Goal: Transaction & Acquisition: Book appointment/travel/reservation

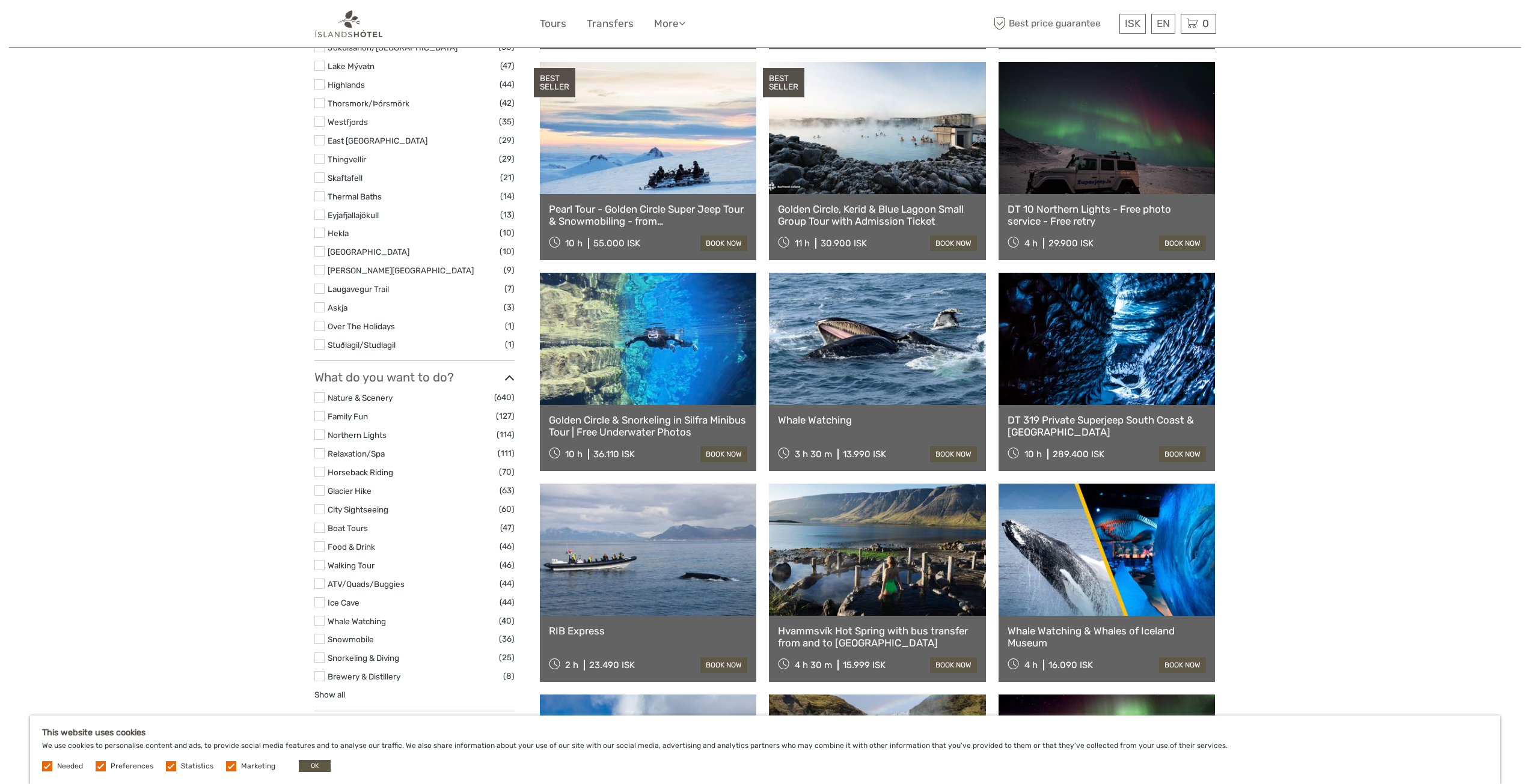
scroll to position [841, 0]
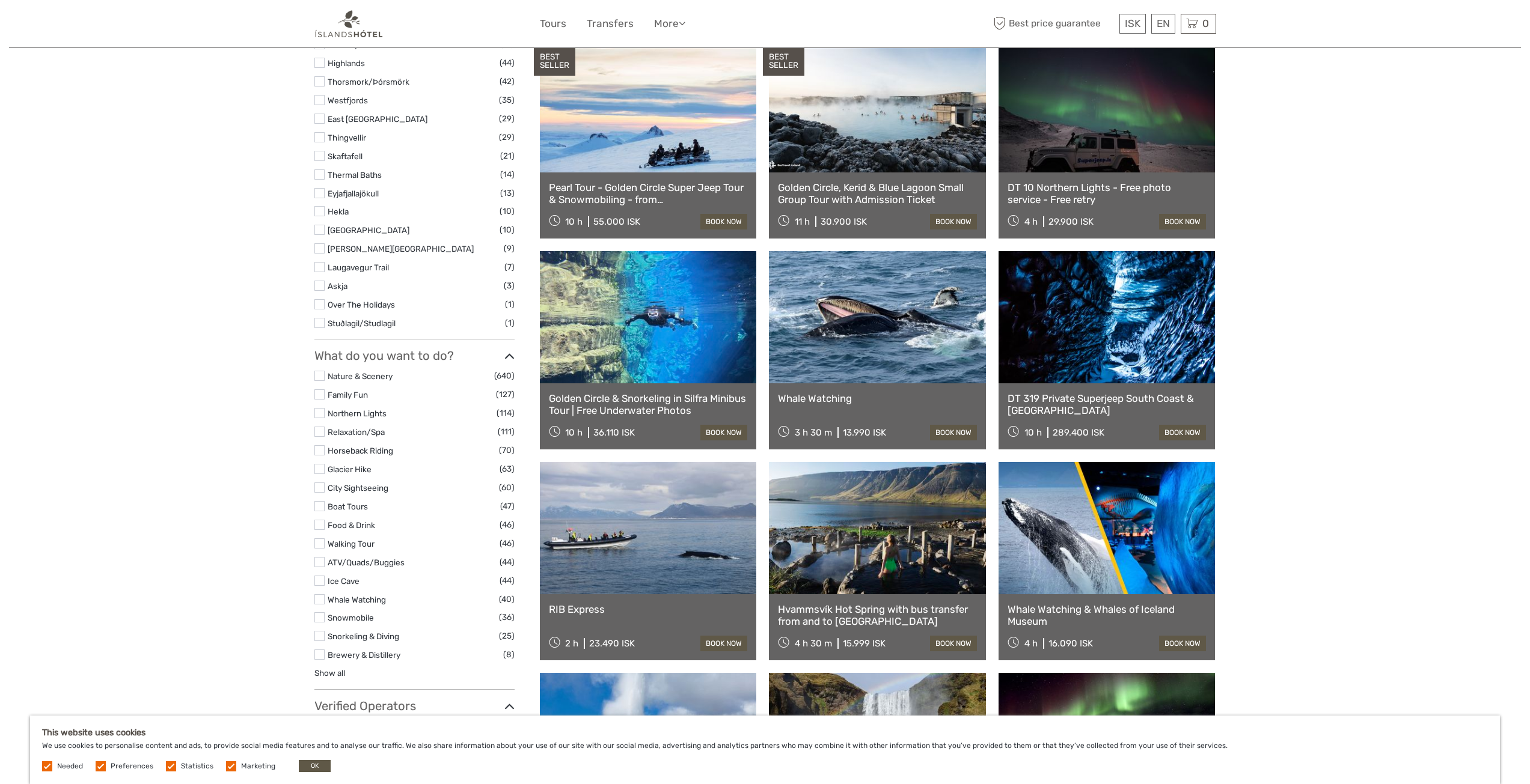
click at [320, 371] on label at bounding box center [319, 375] width 10 height 10
click at [0, 0] on input "checkbox" at bounding box center [0, 0] width 0 height 0
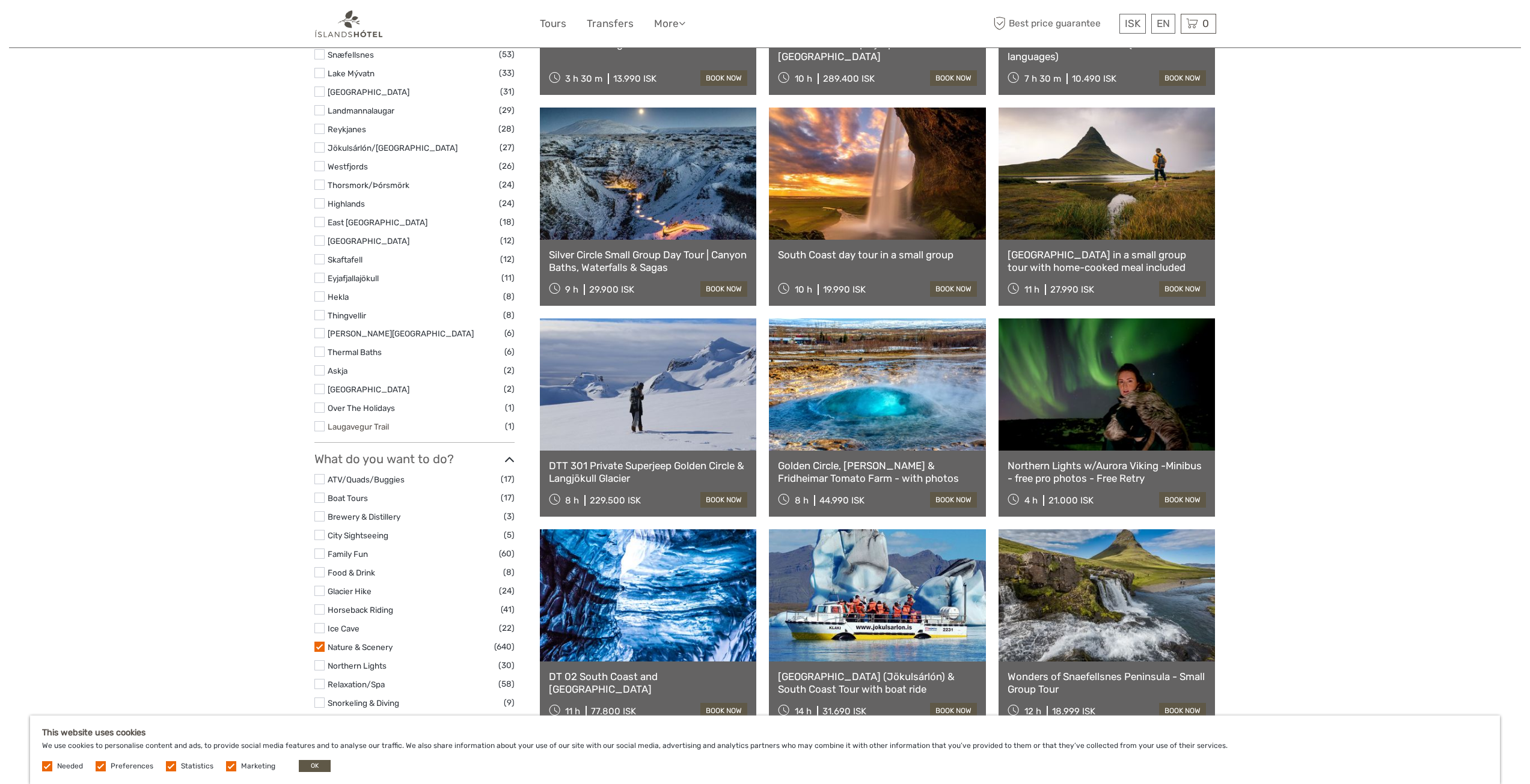
scroll to position [884, 0]
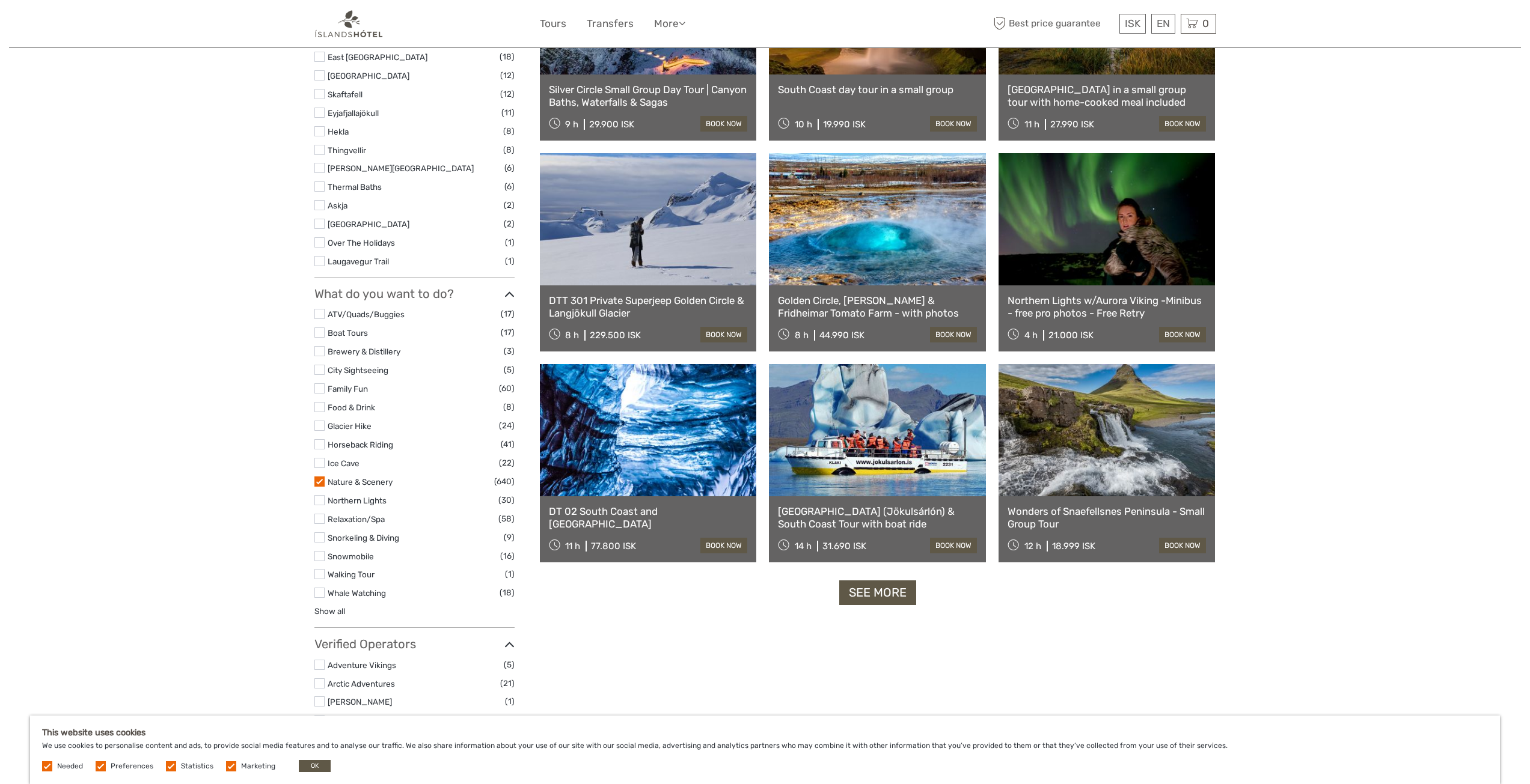
click at [319, 457] on label at bounding box center [319, 462] width 10 height 10
click at [0, 0] on input "checkbox" at bounding box center [0, 0] width 0 height 0
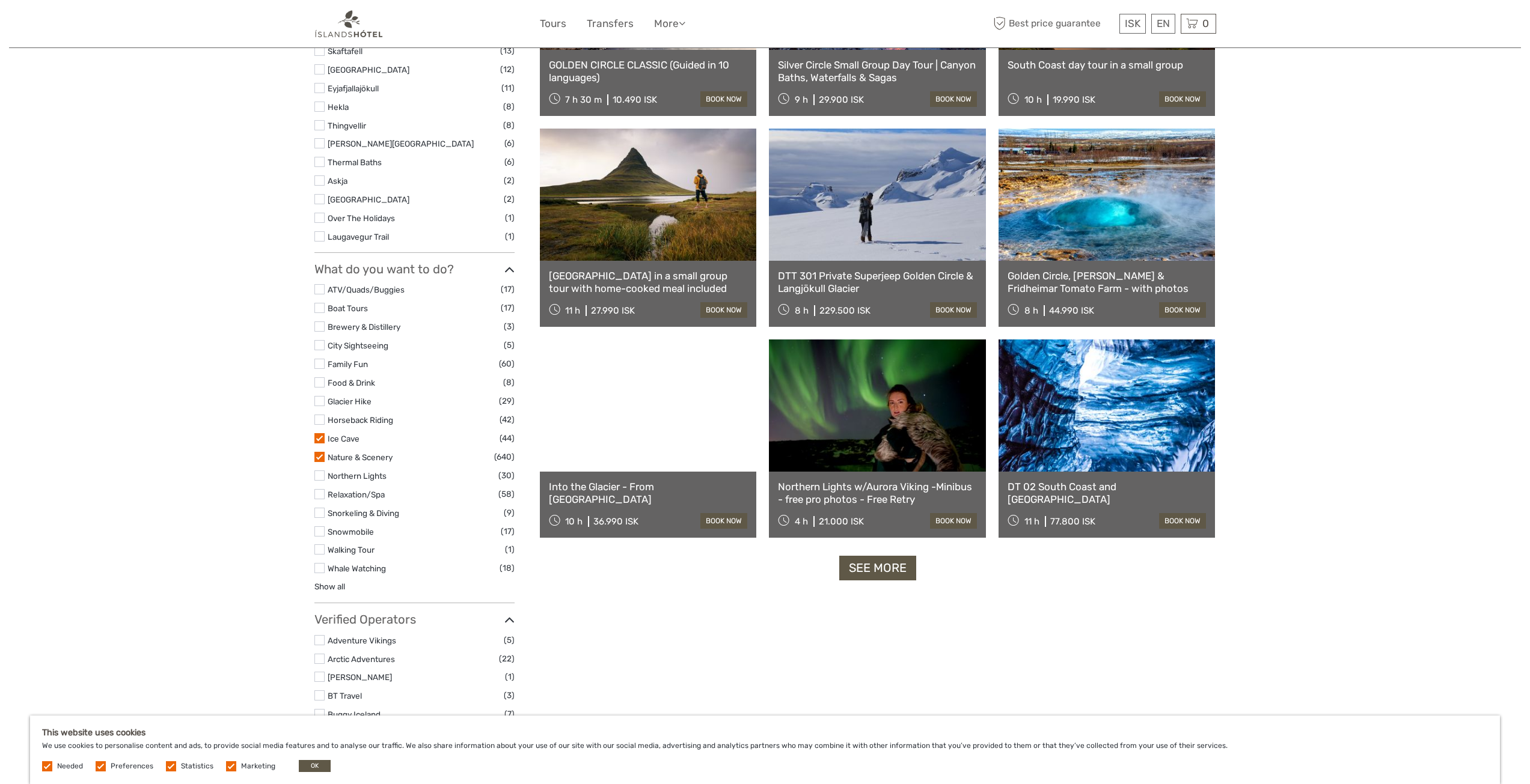
scroll to position [909, 0]
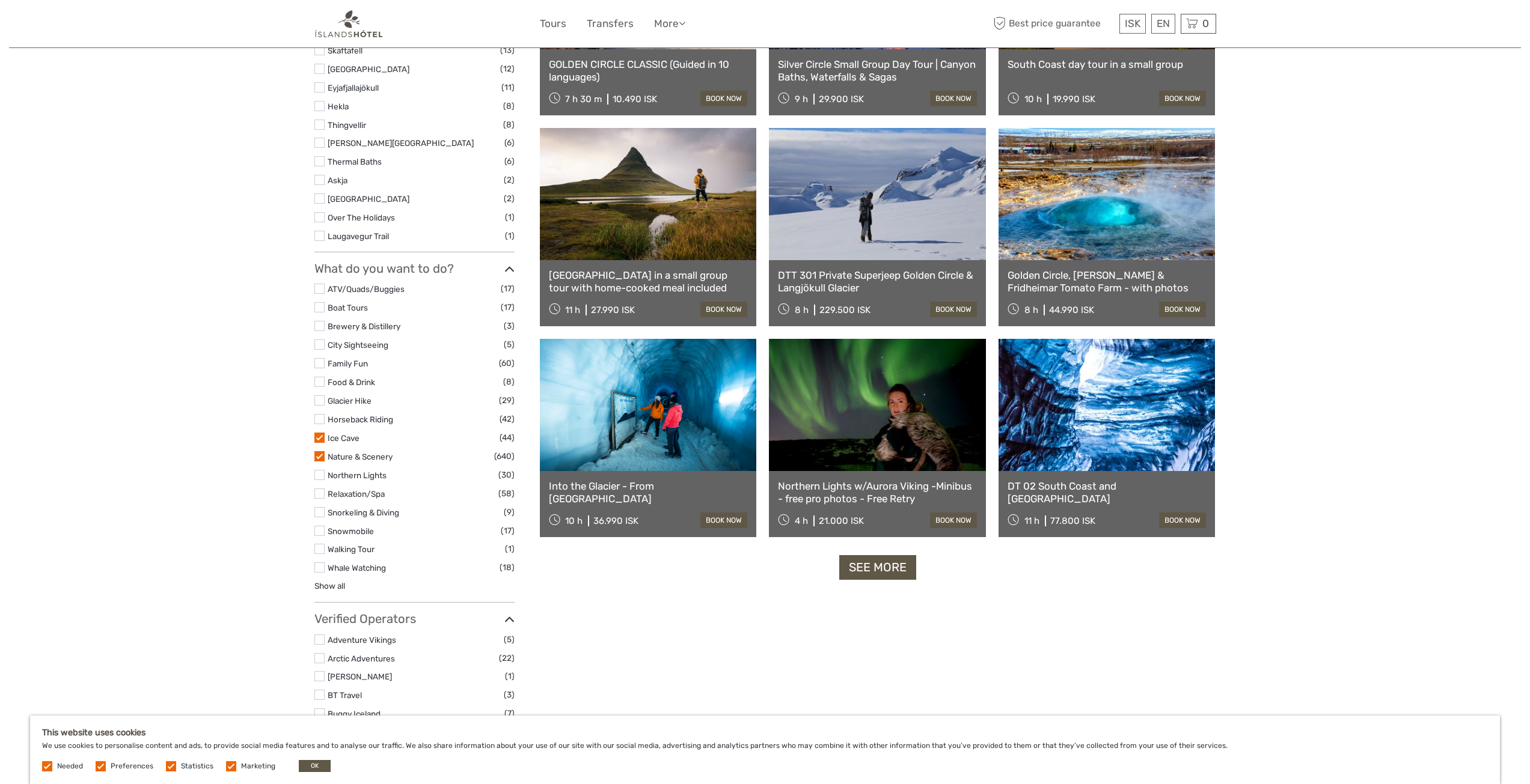
click at [321, 395] on label at bounding box center [319, 400] width 10 height 10
click at [0, 0] on input "checkbox" at bounding box center [0, 0] width 0 height 0
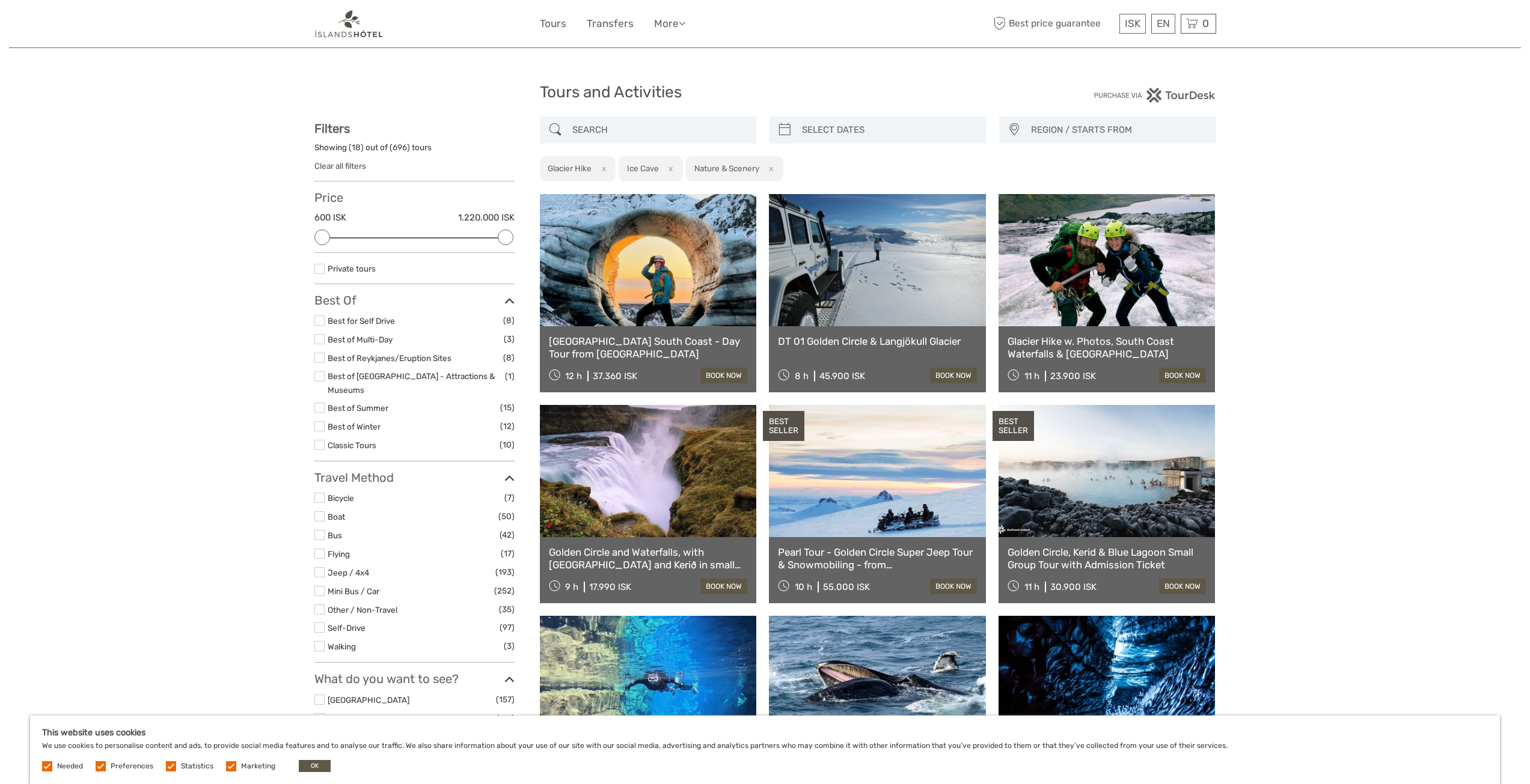
click at [1075, 128] on span "REGION / STARTS FROM" at bounding box center [1118, 129] width 185 height 20
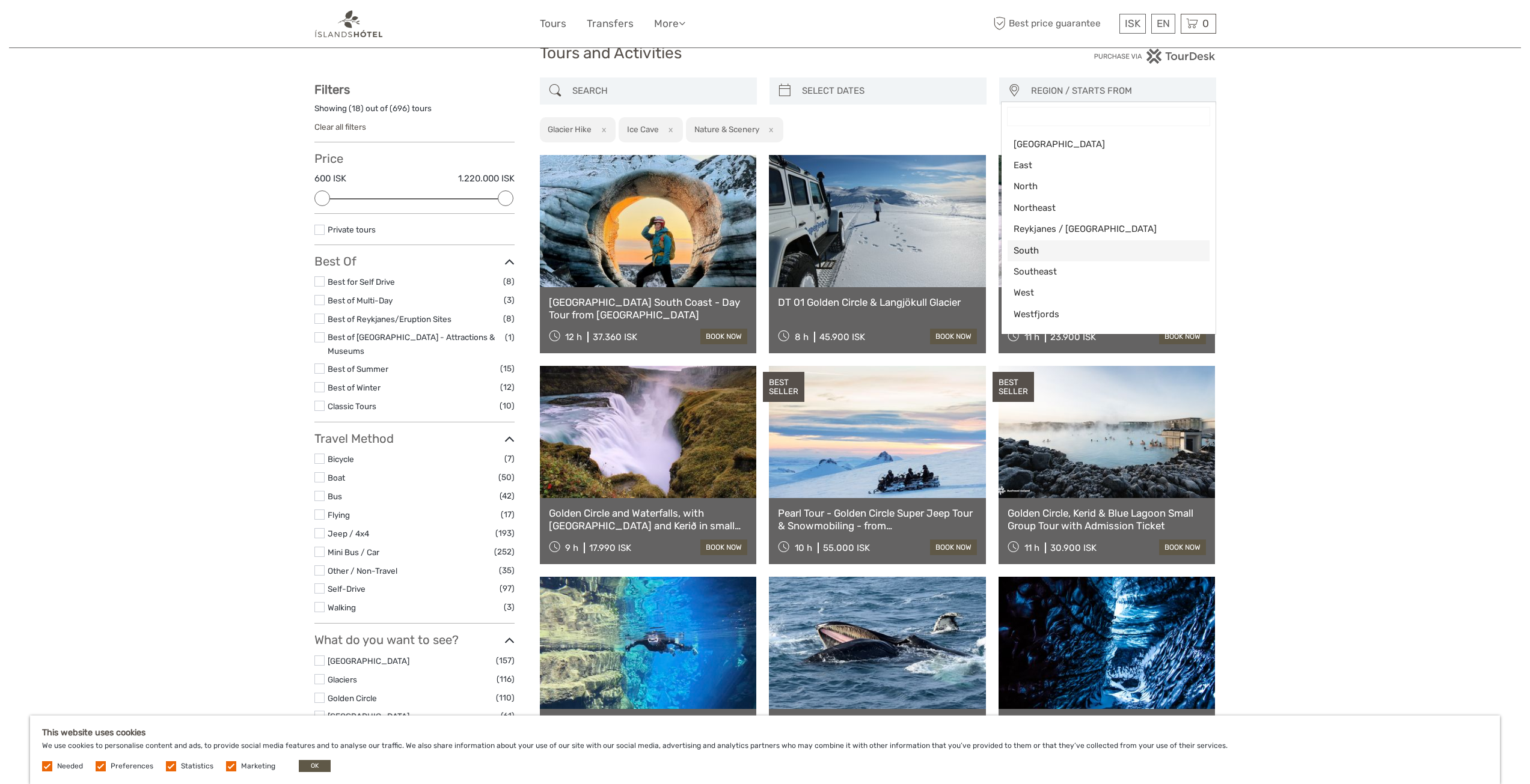
scroll to position [60, 0]
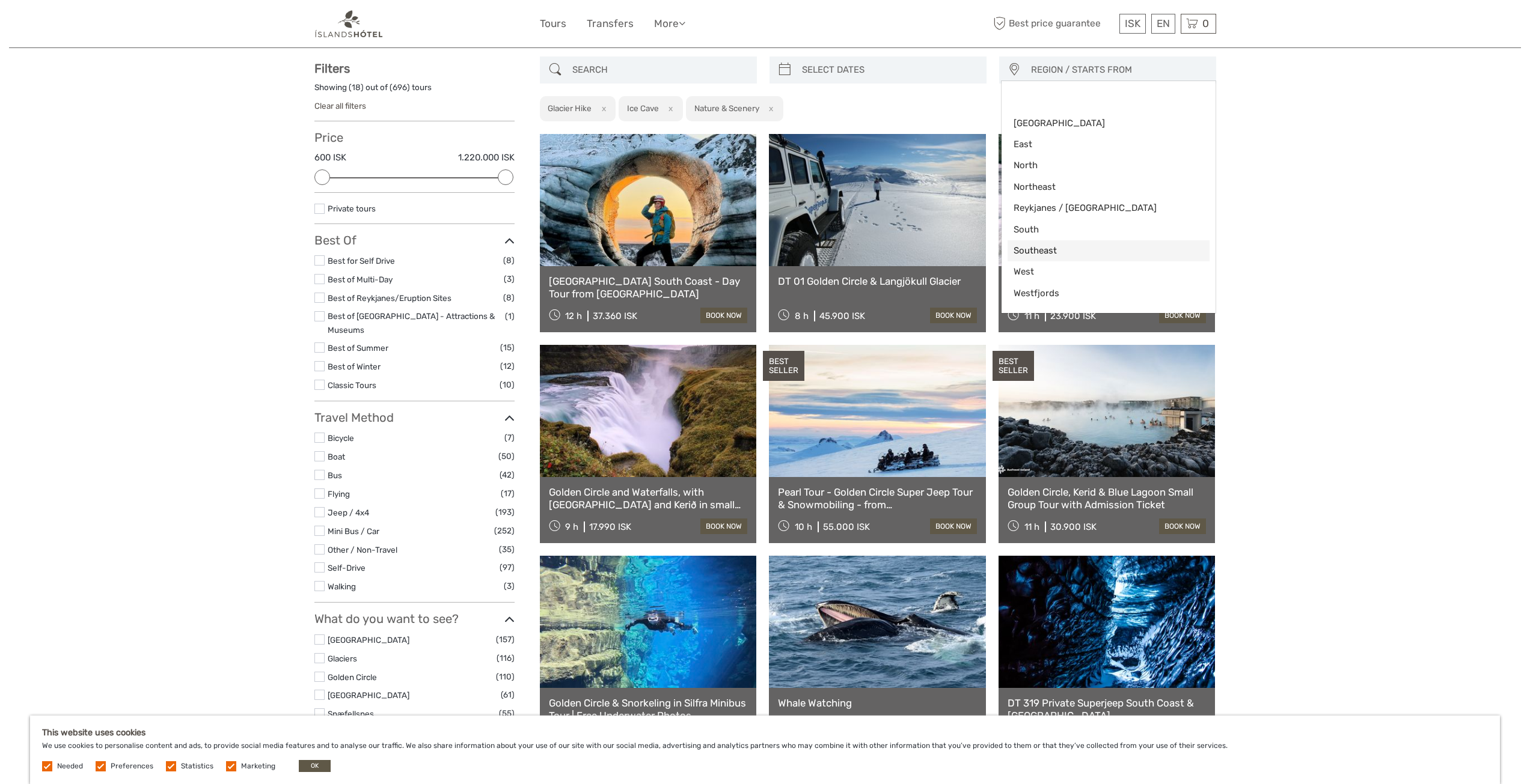
click at [1038, 251] on span "Southeast" at bounding box center [1098, 251] width 170 height 13
select select "Southeast"
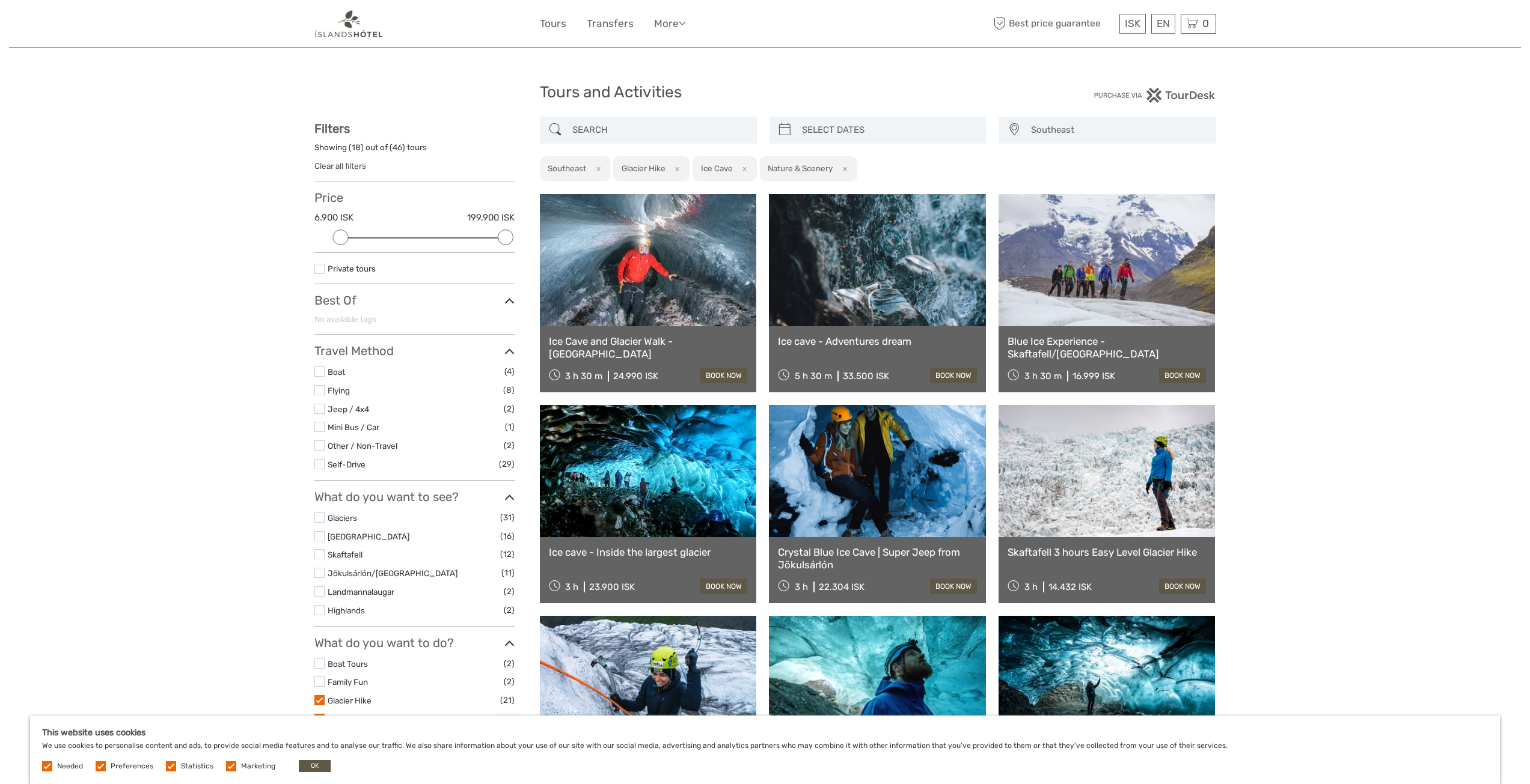
type input "03/10/2025"
click at [905, 122] on input "search" at bounding box center [888, 130] width 183 height 21
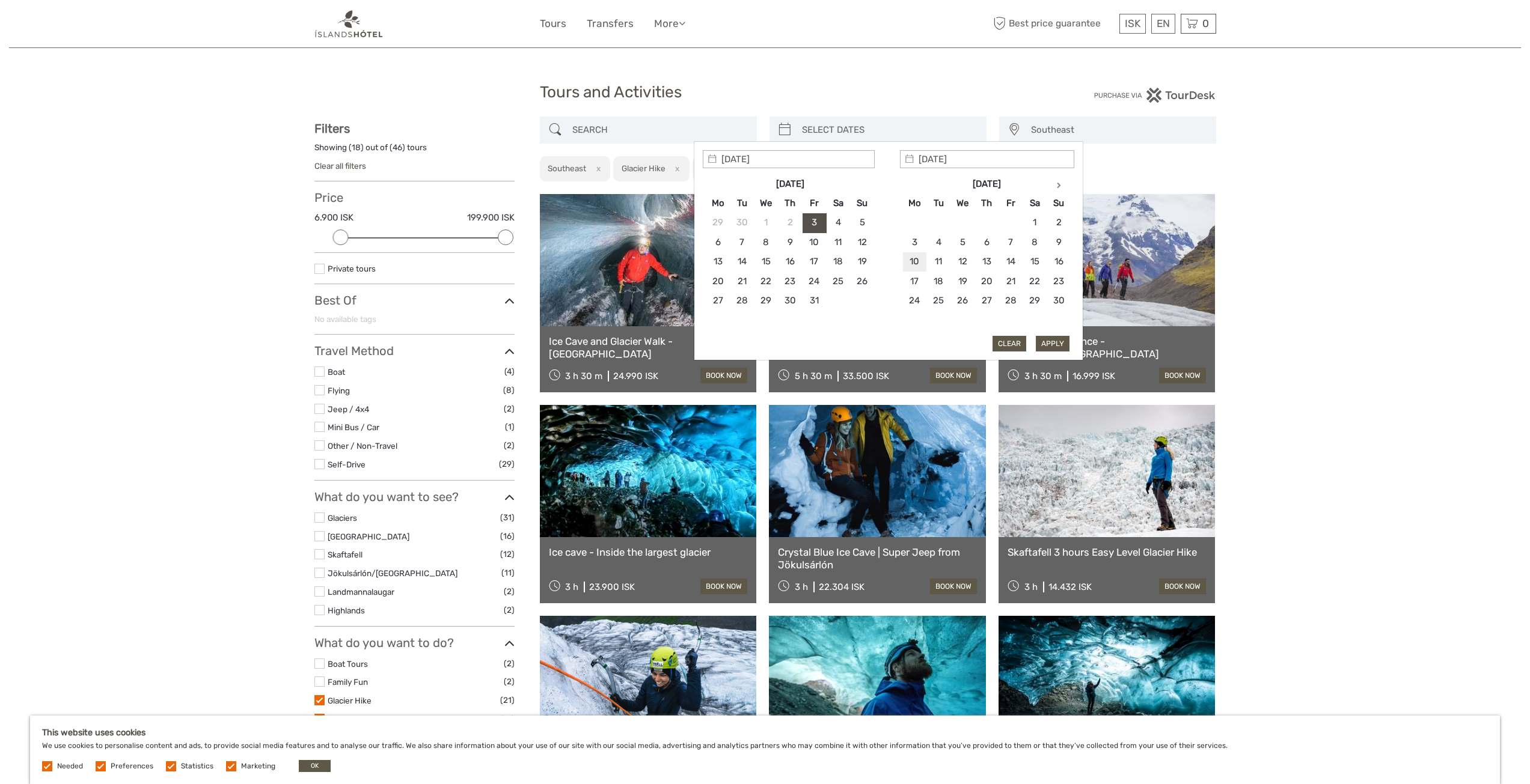
type input "10/11/2025"
type input "09/11/2025"
type input "10/11/2025"
type input "09/11/2025"
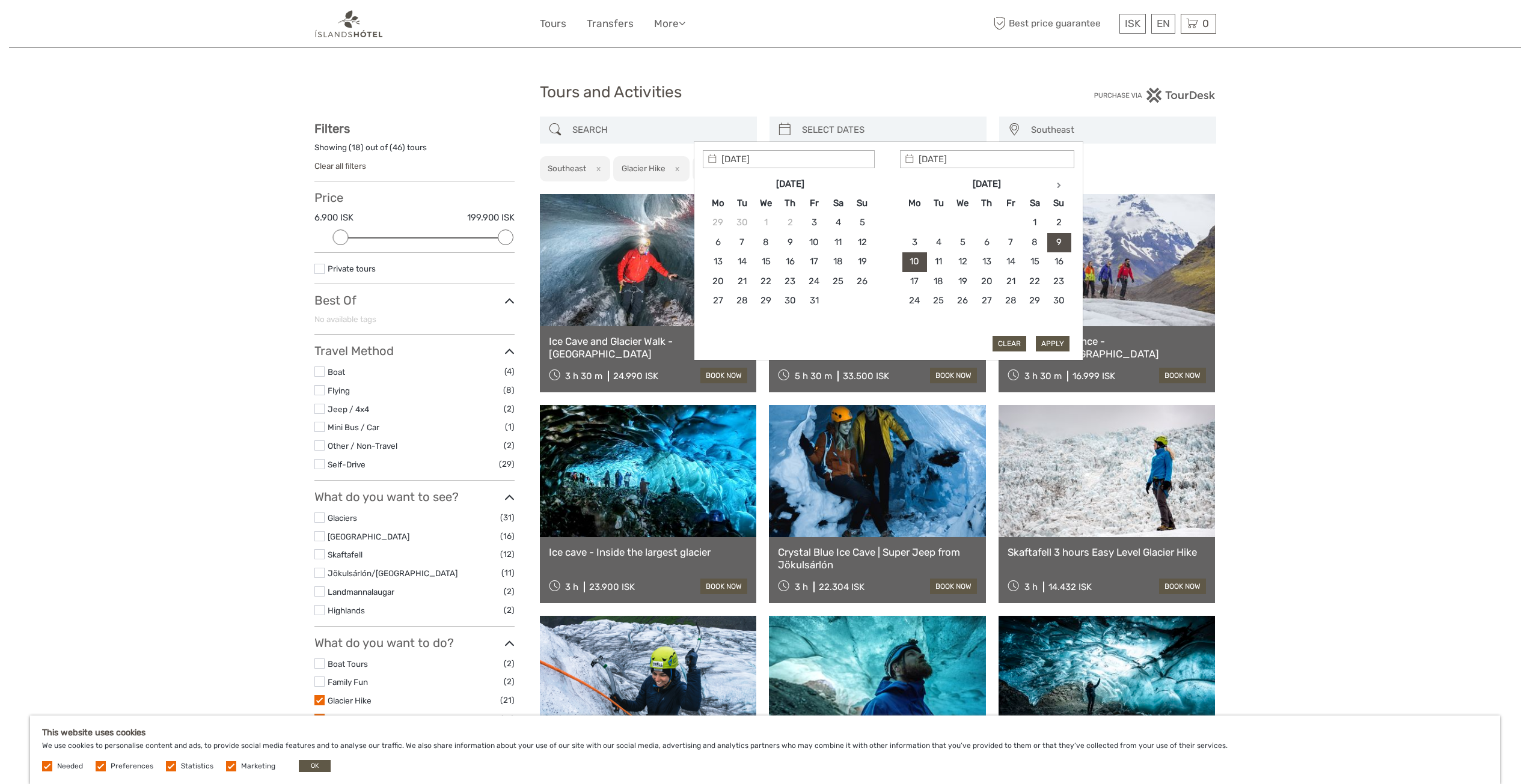
click at [1060, 342] on button "Apply" at bounding box center [1053, 344] width 34 height 16
type input "09/11/2025 - 10/11/2025"
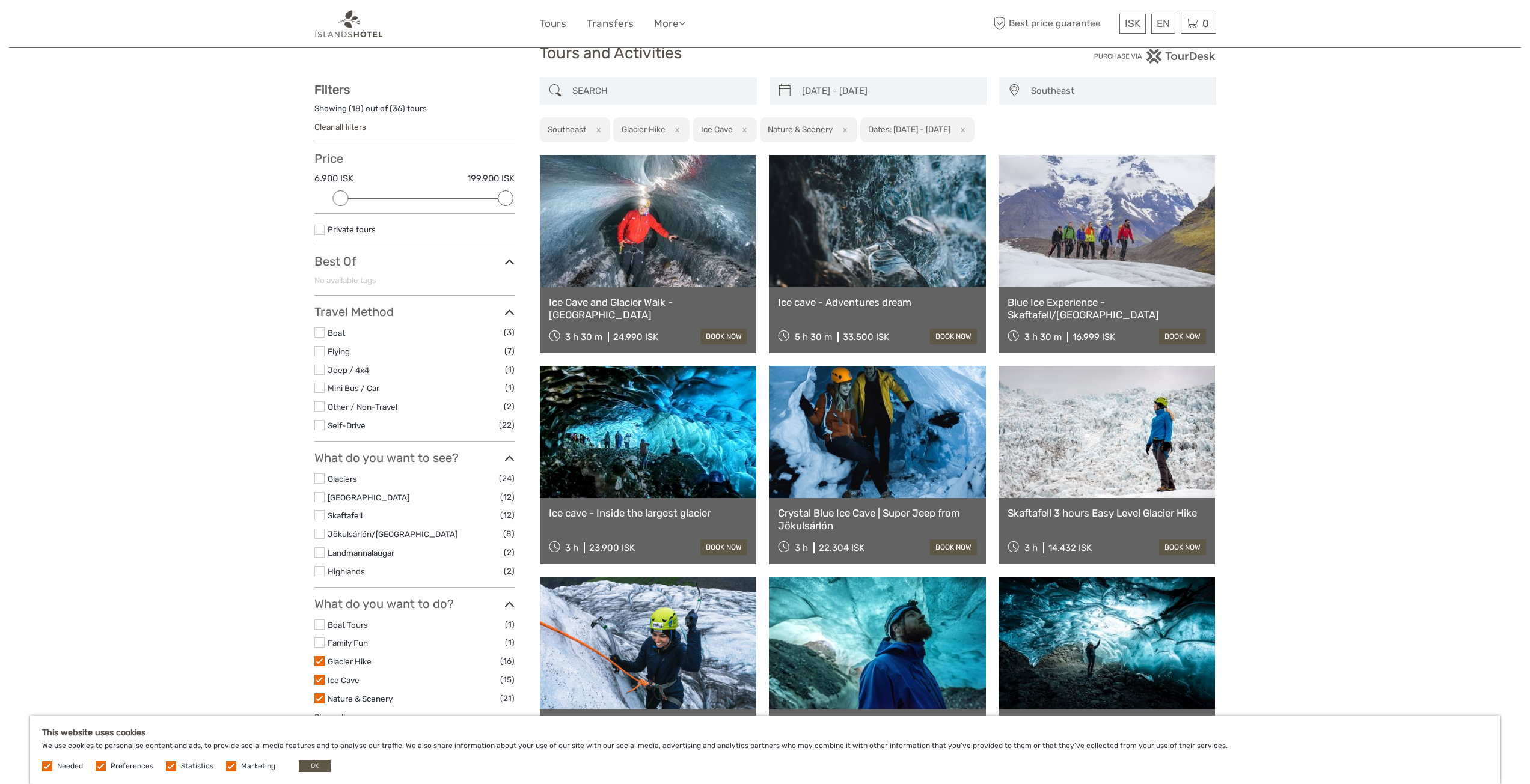
scroll to position [60, 0]
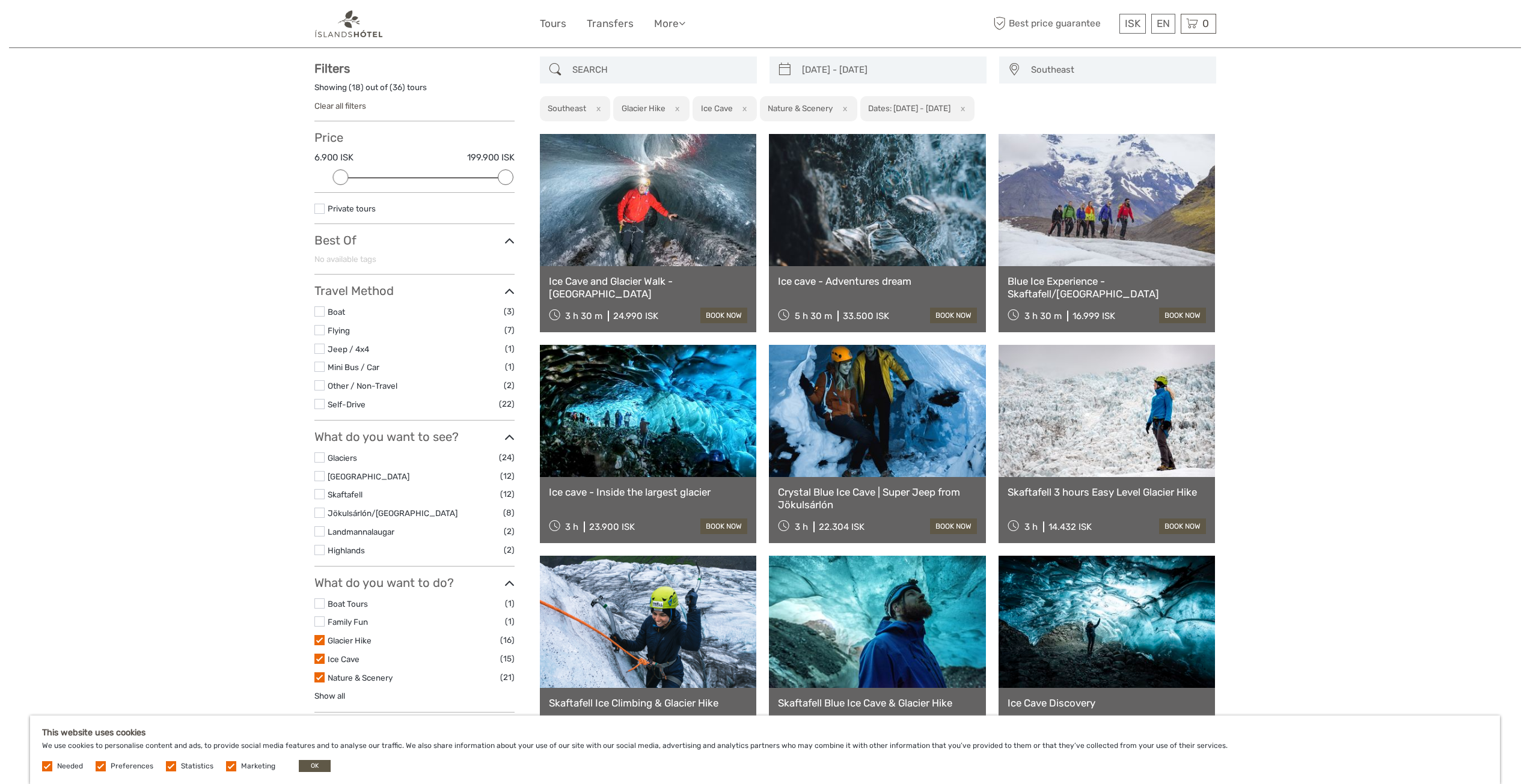
click at [671, 431] on link at bounding box center [648, 411] width 217 height 133
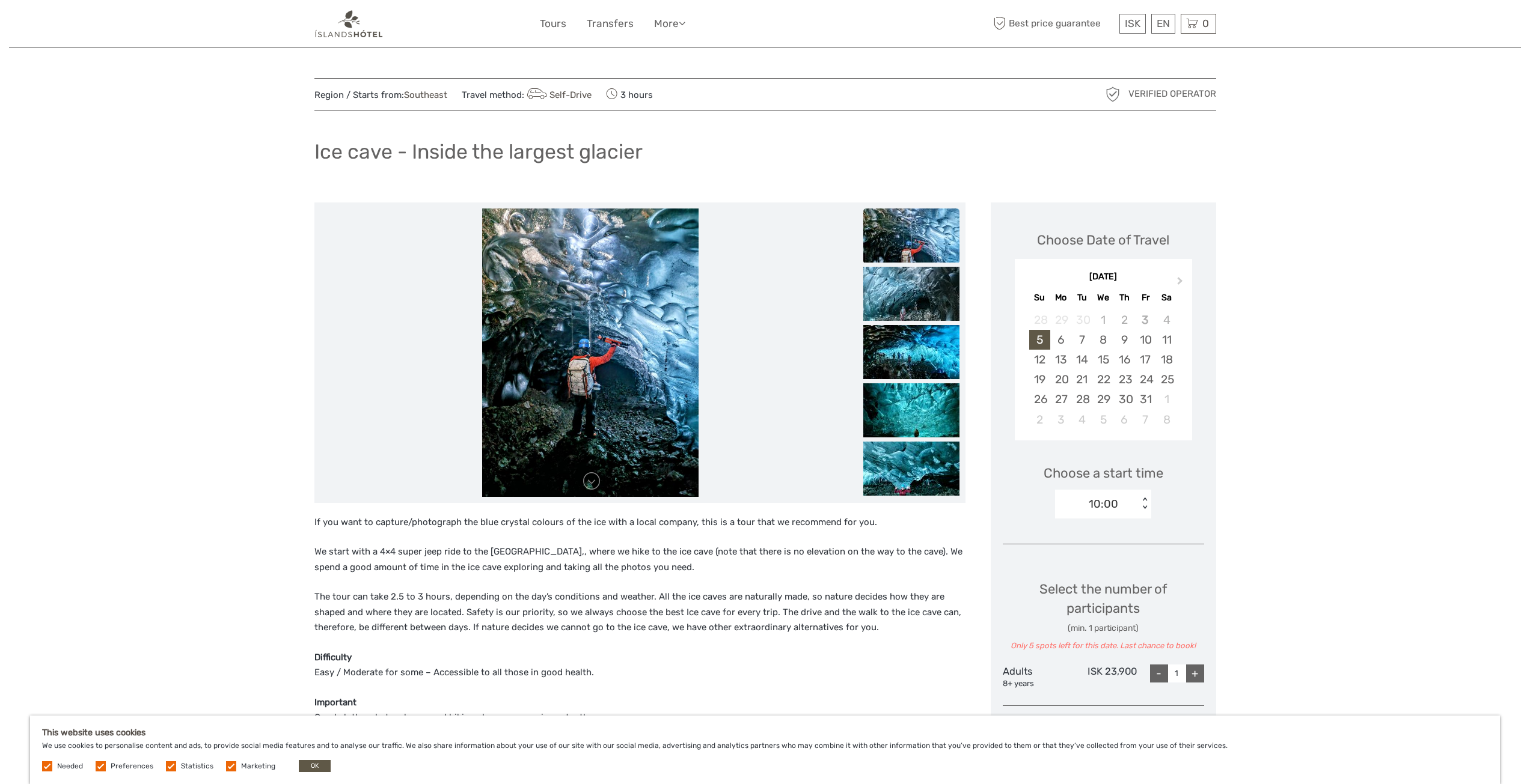
click at [918, 244] on img at bounding box center [911, 235] width 96 height 54
click at [909, 287] on img at bounding box center [911, 293] width 96 height 54
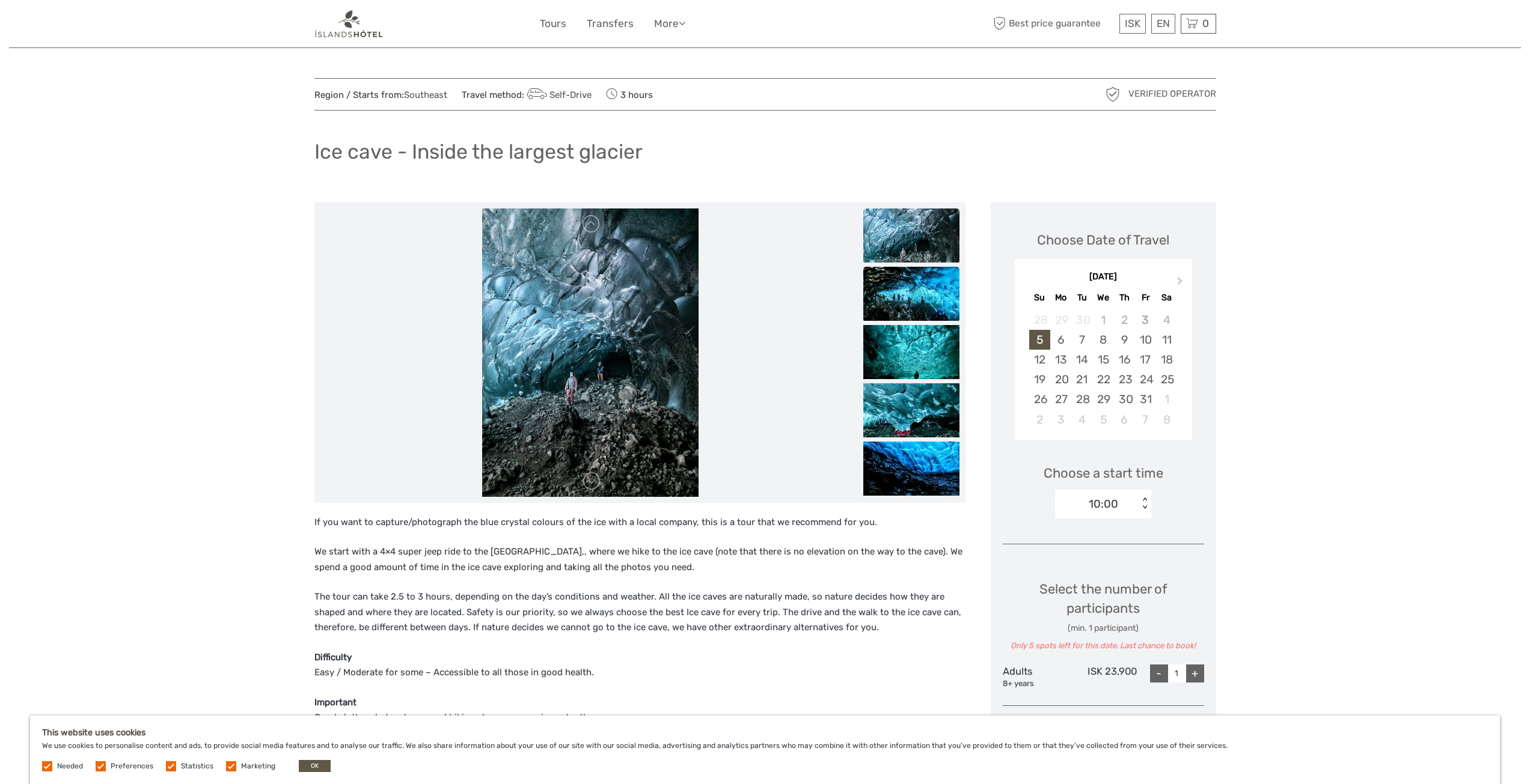
click at [909, 312] on img at bounding box center [911, 293] width 96 height 54
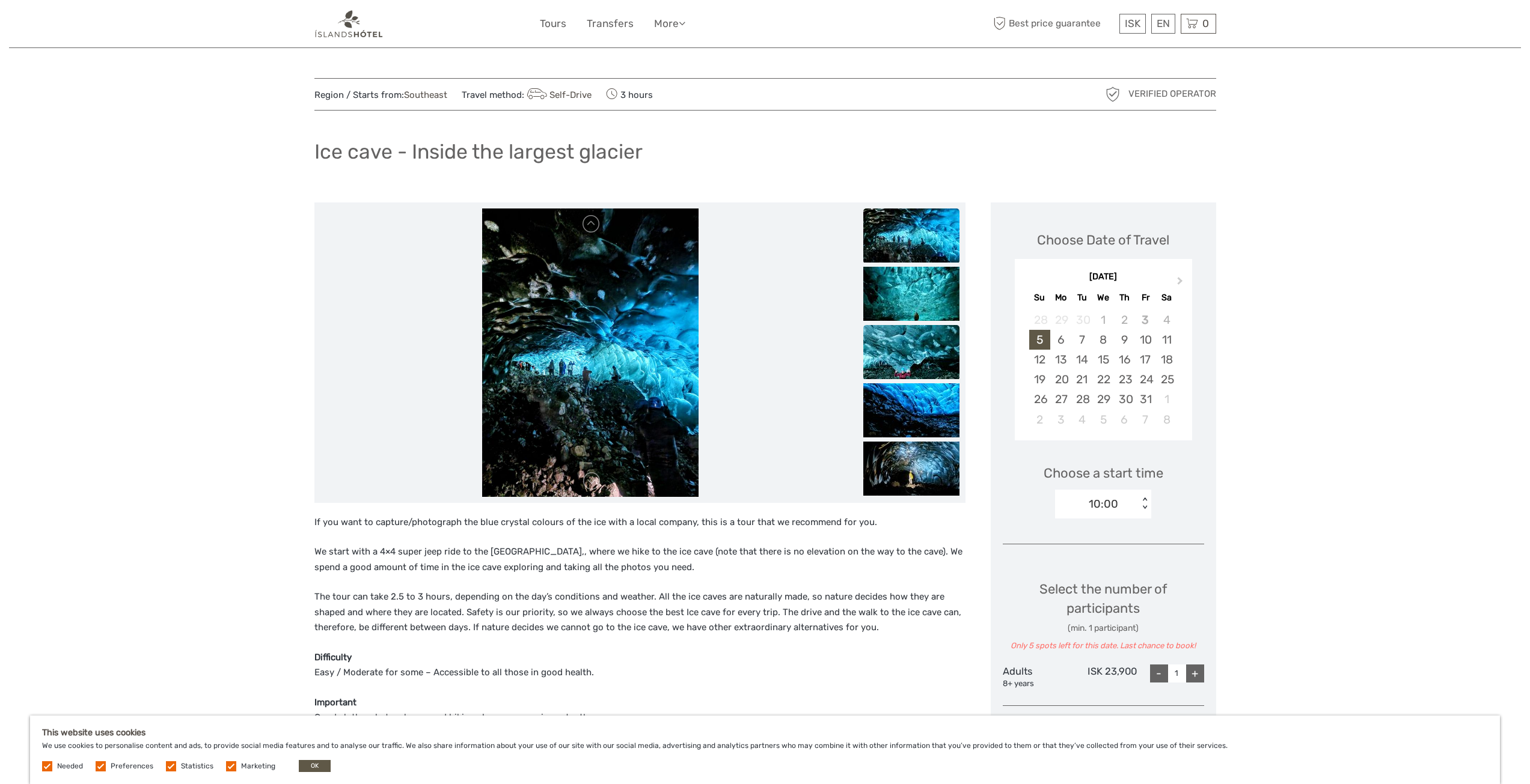
click at [908, 353] on img at bounding box center [911, 352] width 96 height 54
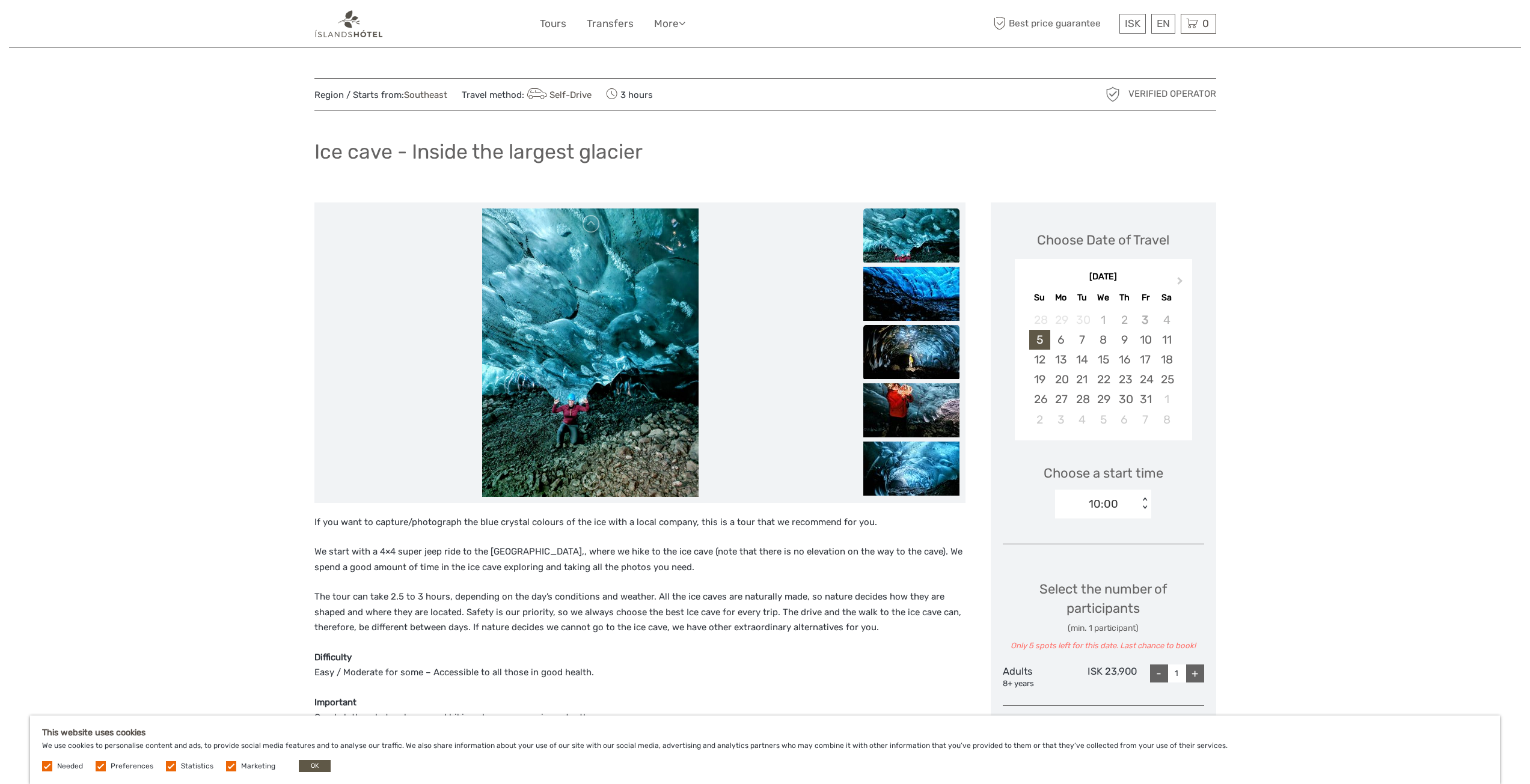
click at [907, 368] on img at bounding box center [911, 352] width 96 height 54
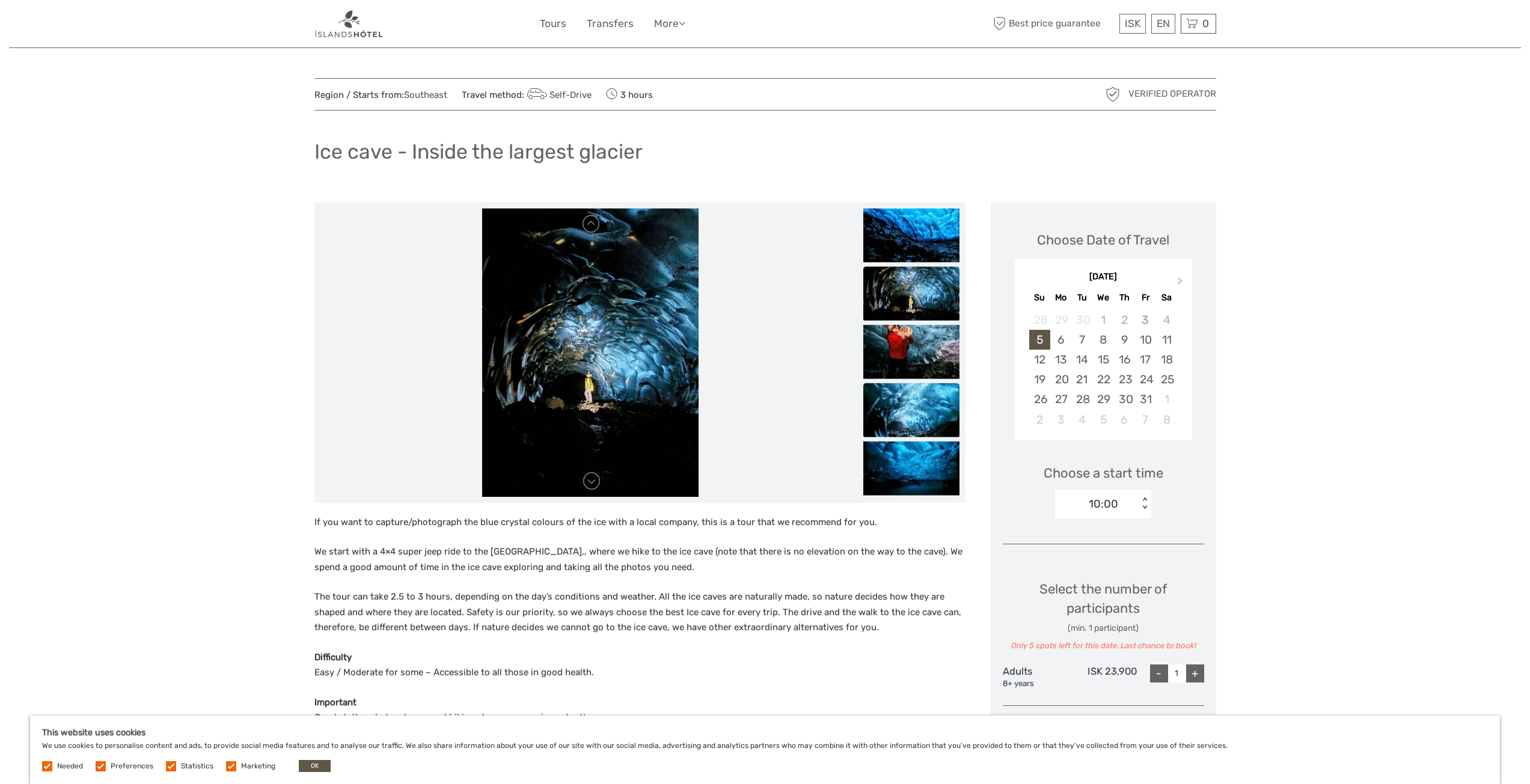
click at [903, 423] on img at bounding box center [911, 409] width 96 height 54
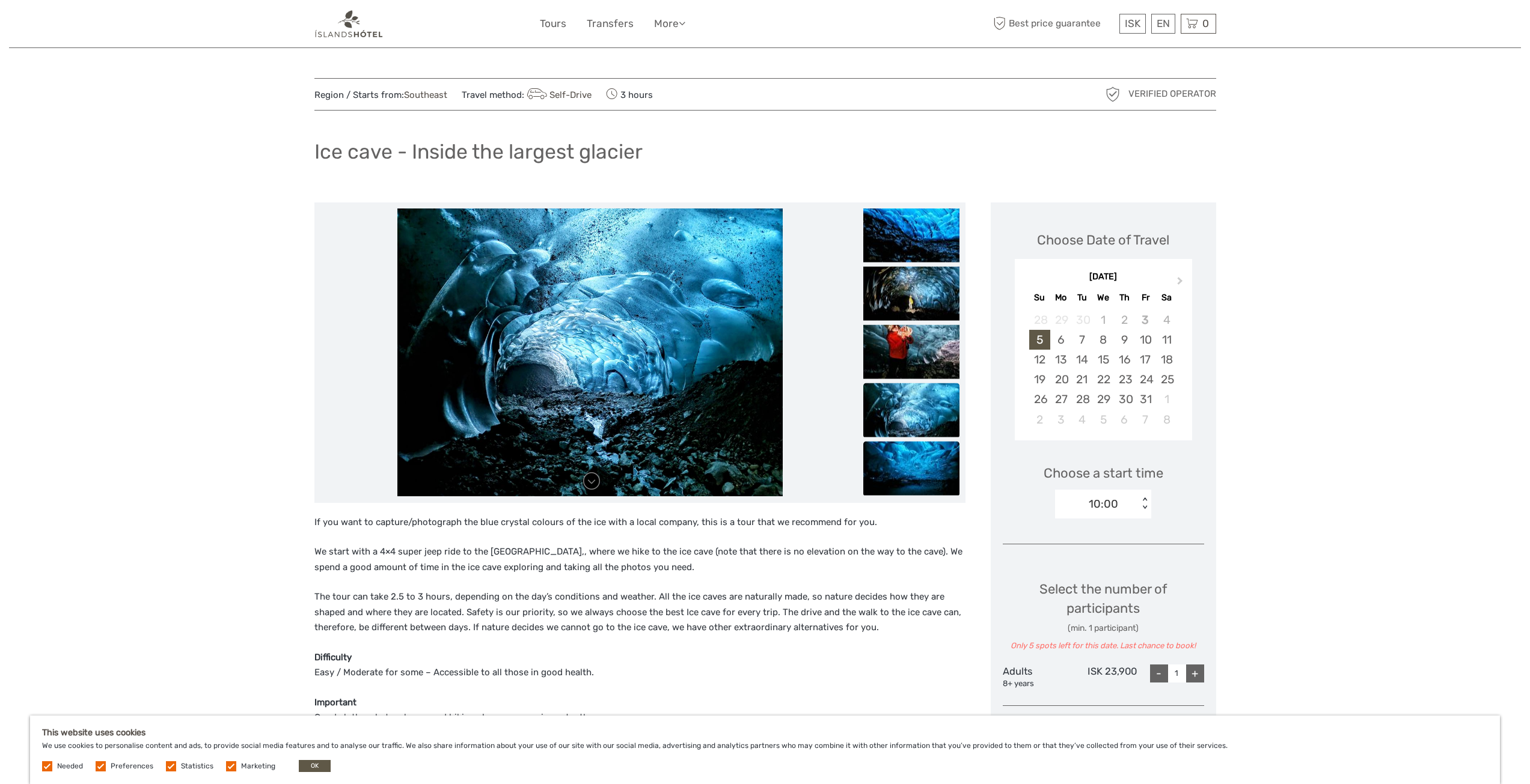
click at [912, 456] on img at bounding box center [911, 468] width 96 height 54
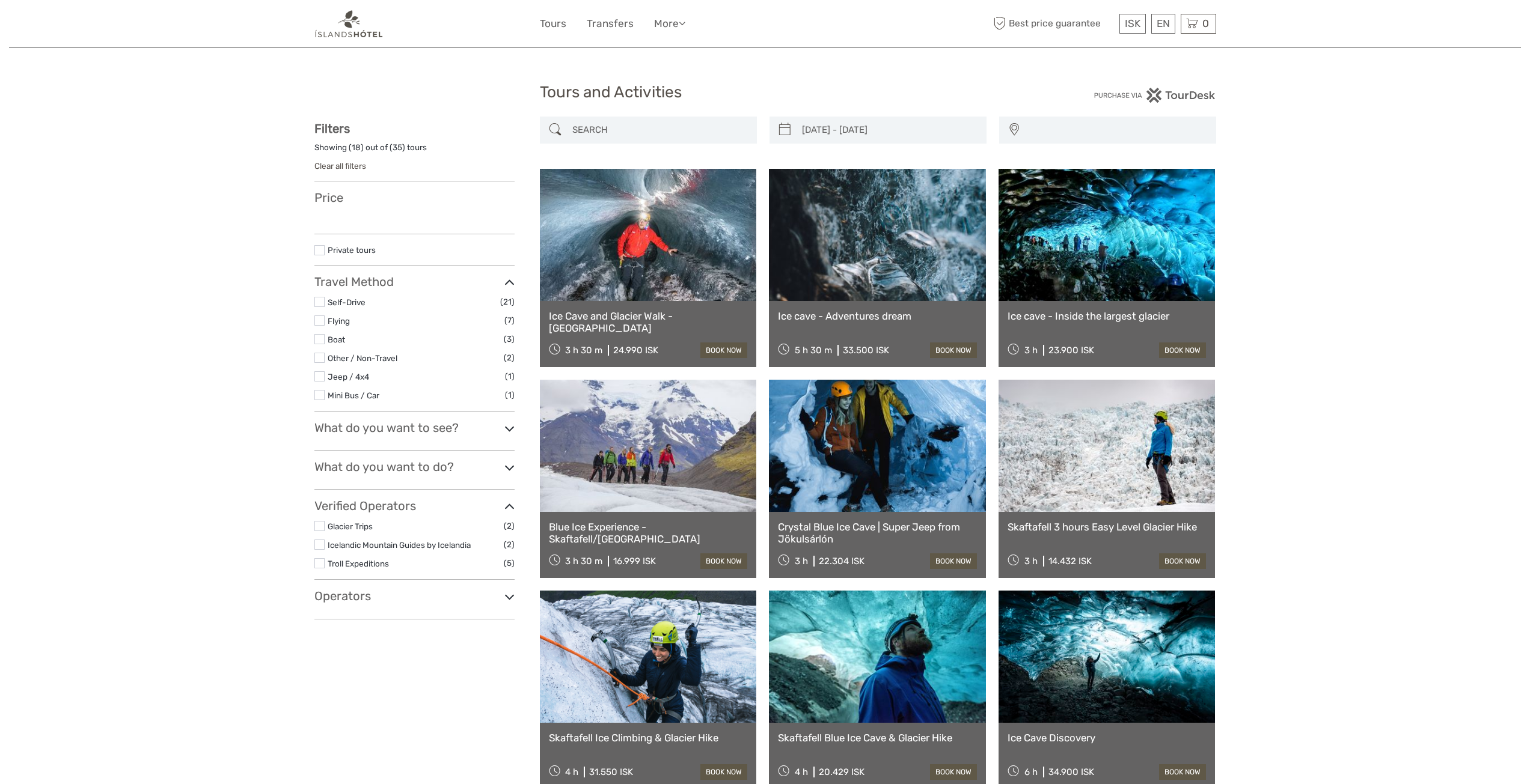
scroll to position [60, 0]
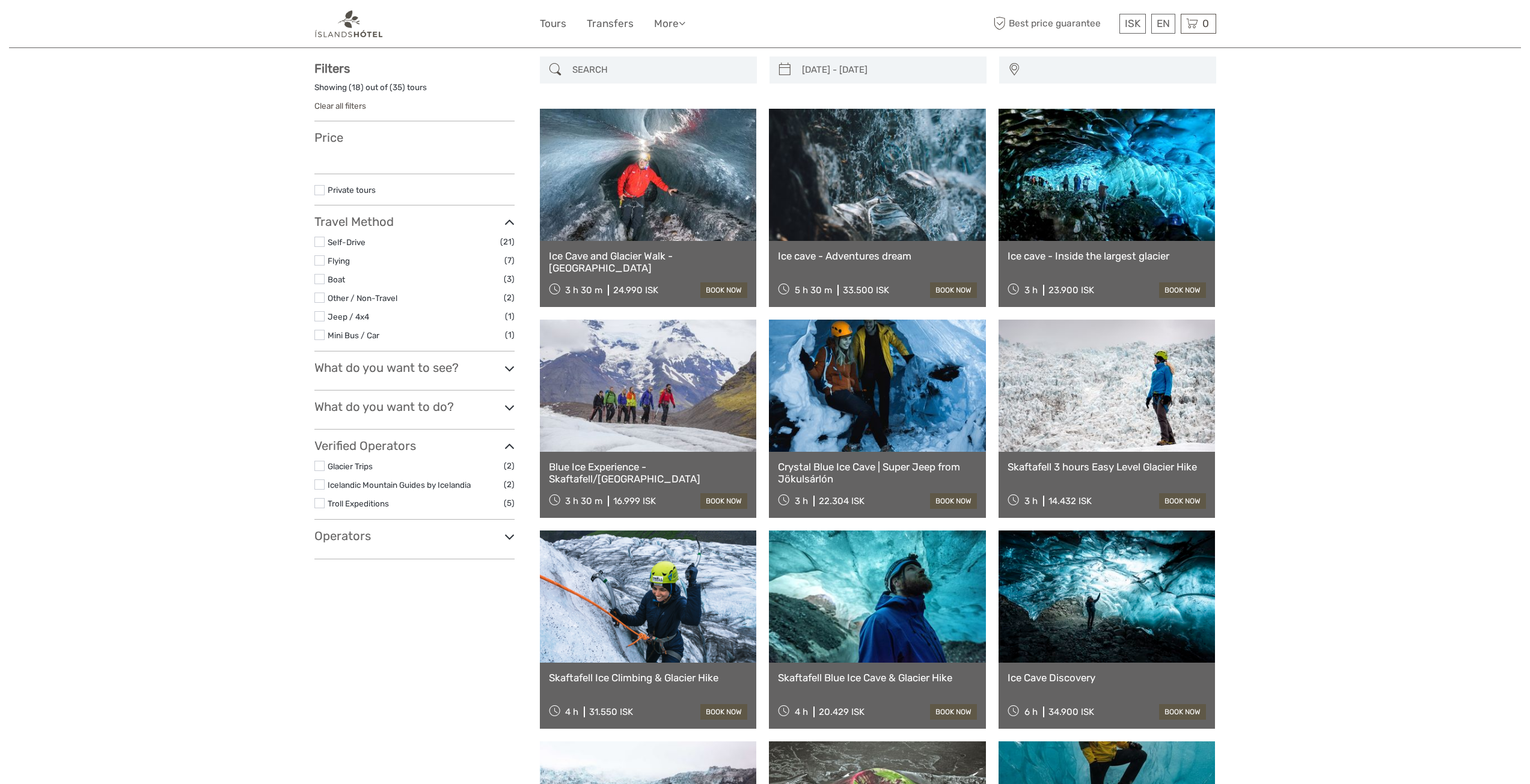
type input "08/11/2025 - 09/11/2025"
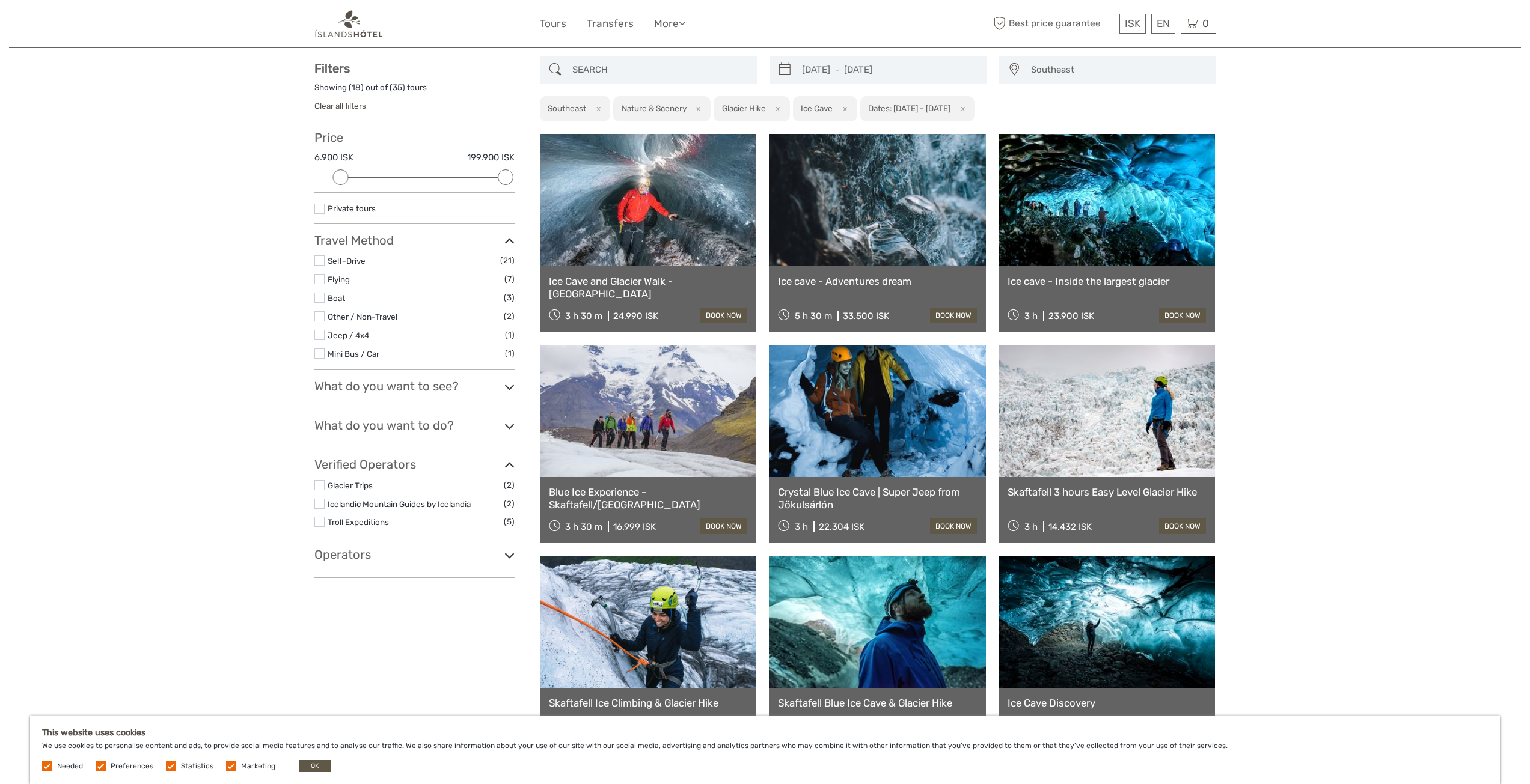
scroll to position [0, 0]
click at [731, 315] on link "book now" at bounding box center [723, 315] width 47 height 16
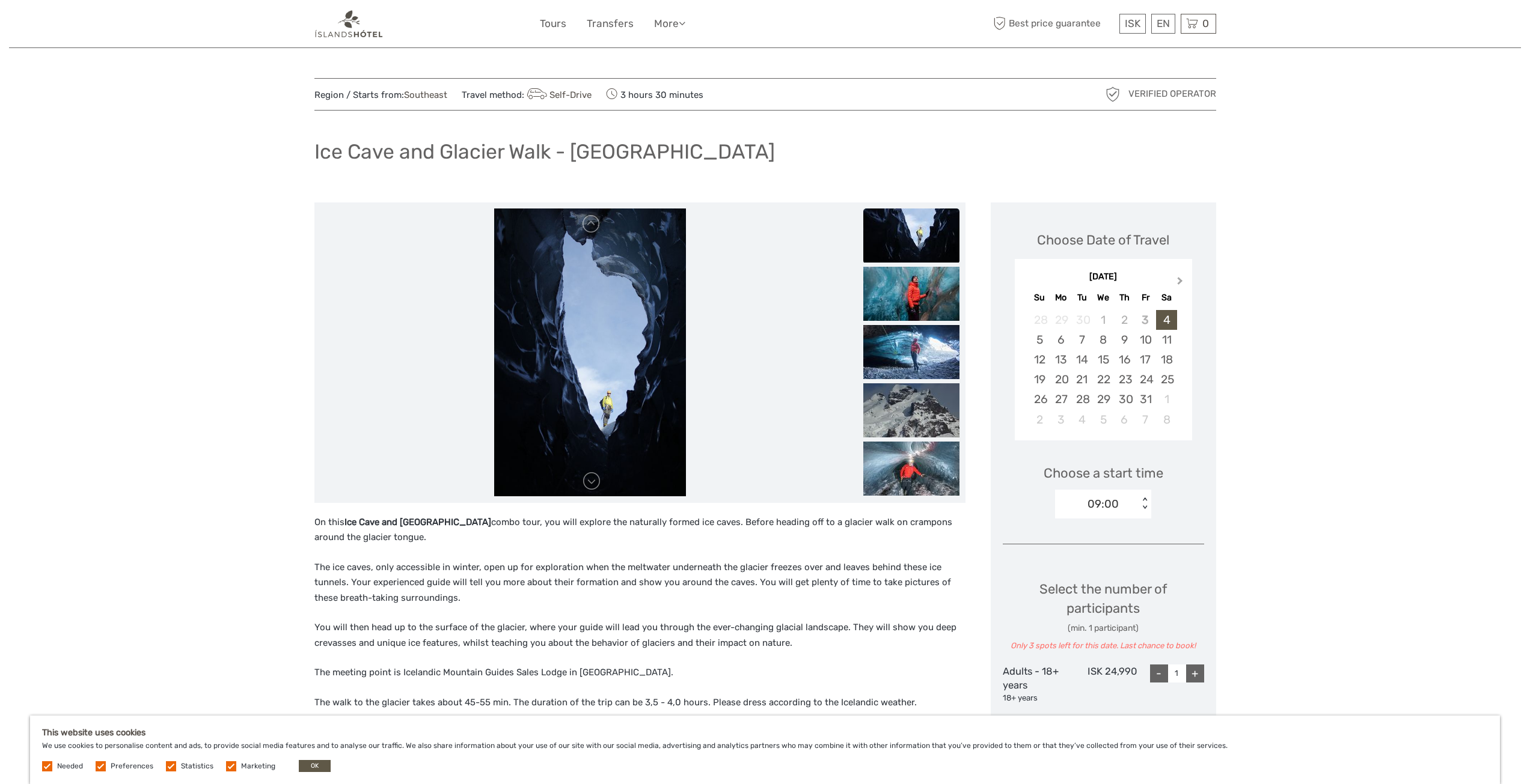
click at [1180, 282] on span "Next Month" at bounding box center [1180, 283] width 0 height 17
click at [1064, 360] on div "10" at bounding box center [1061, 359] width 21 height 20
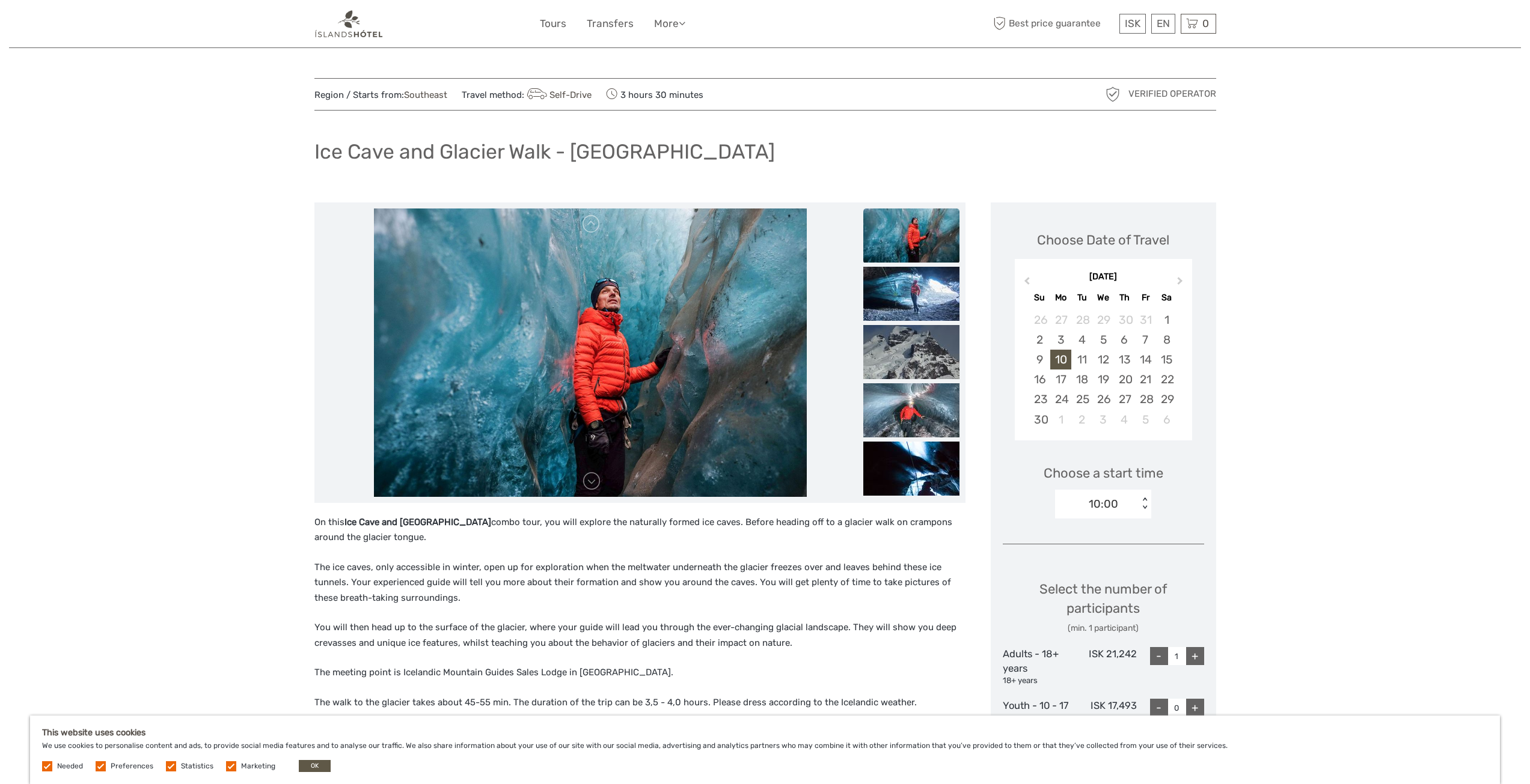
click at [1141, 496] on div "10:00 < >" at bounding box center [1103, 504] width 96 height 29
click at [1098, 533] on div "10:00" at bounding box center [1103, 540] width 84 height 21
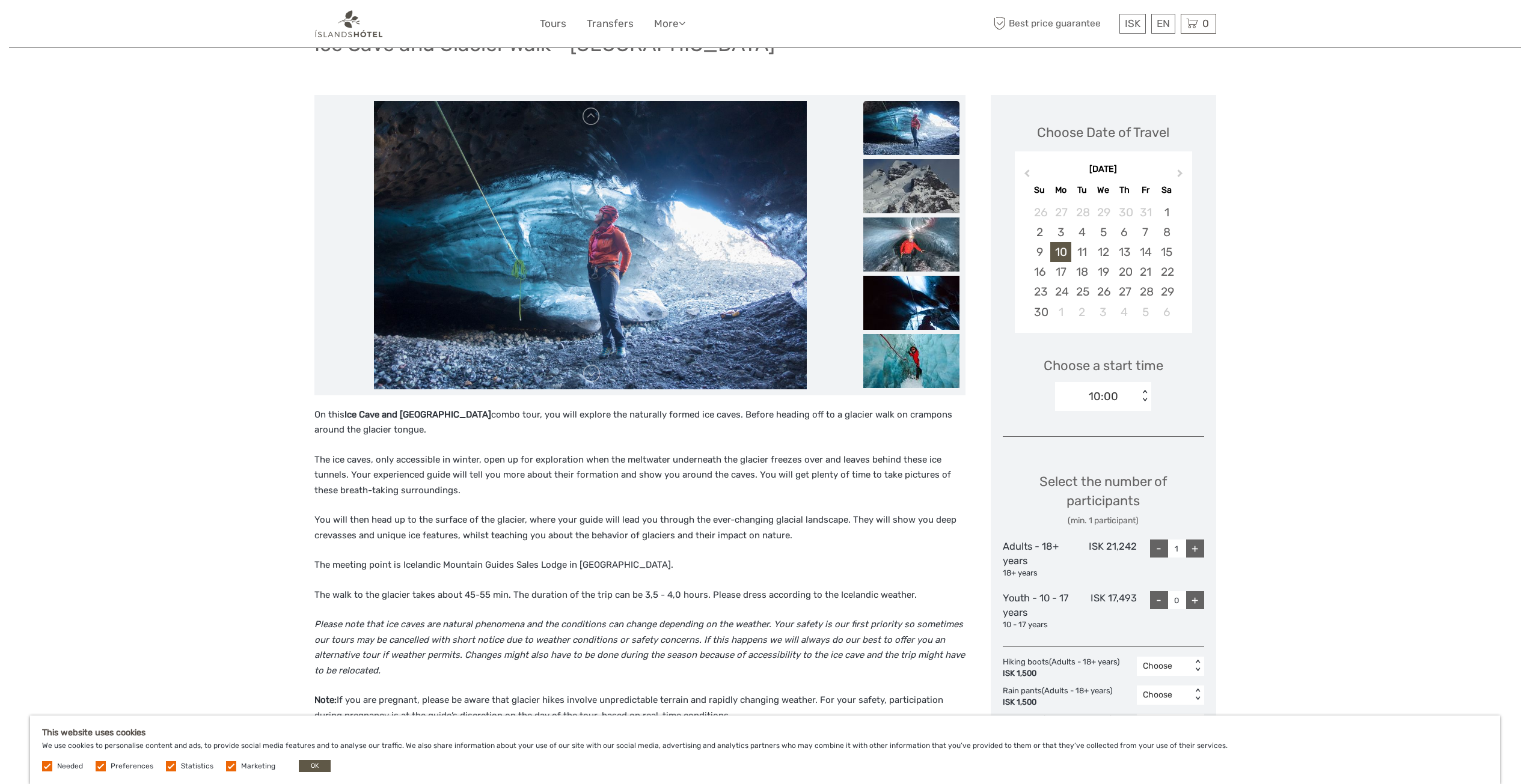
scroll to position [120, 0]
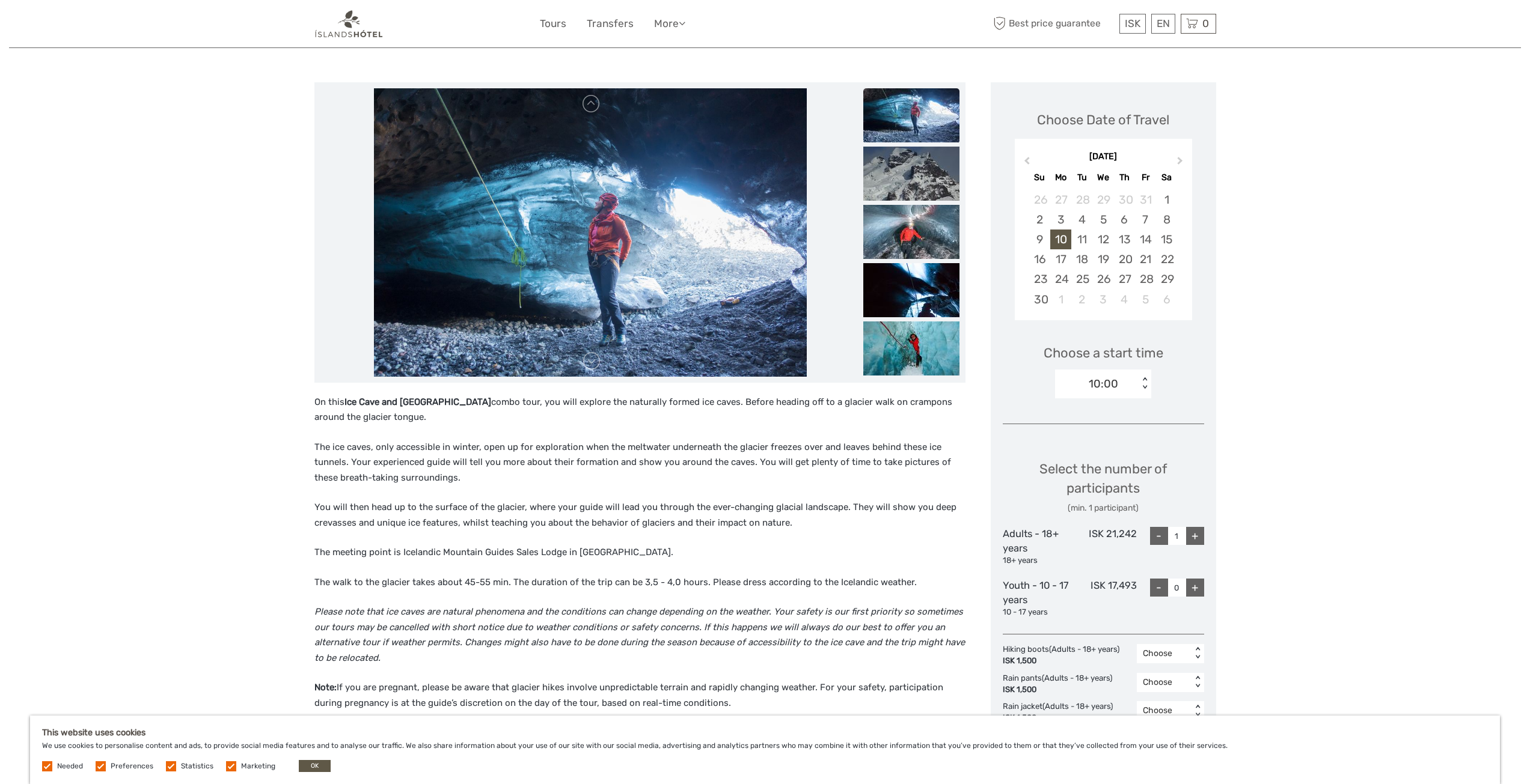
click at [1198, 537] on div "+" at bounding box center [1195, 536] width 18 height 18
type input "2"
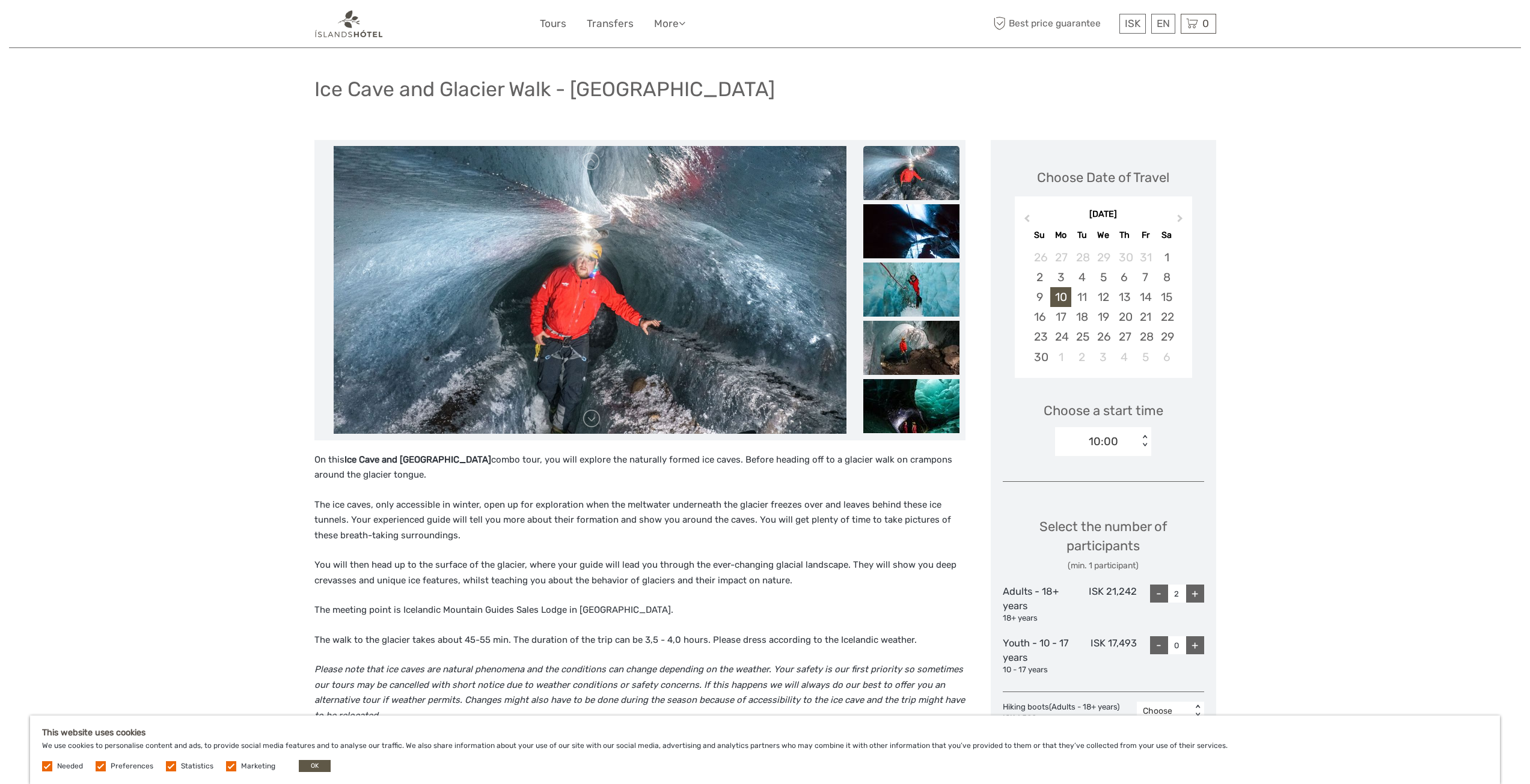
scroll to position [0, 0]
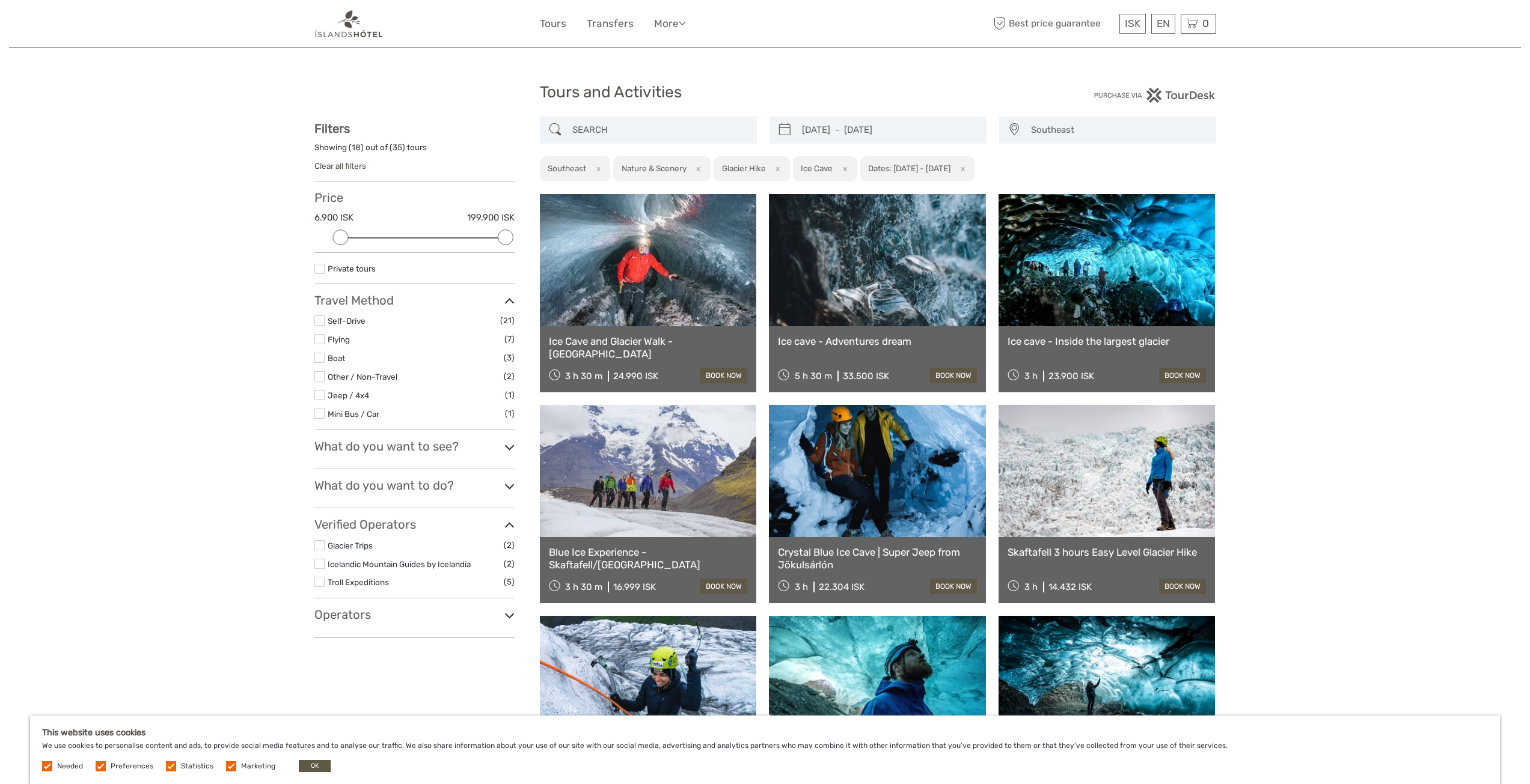
click at [322, 319] on label at bounding box center [319, 320] width 10 height 10
click at [0, 0] on input "checkbox" at bounding box center [0, 0] width 0 height 0
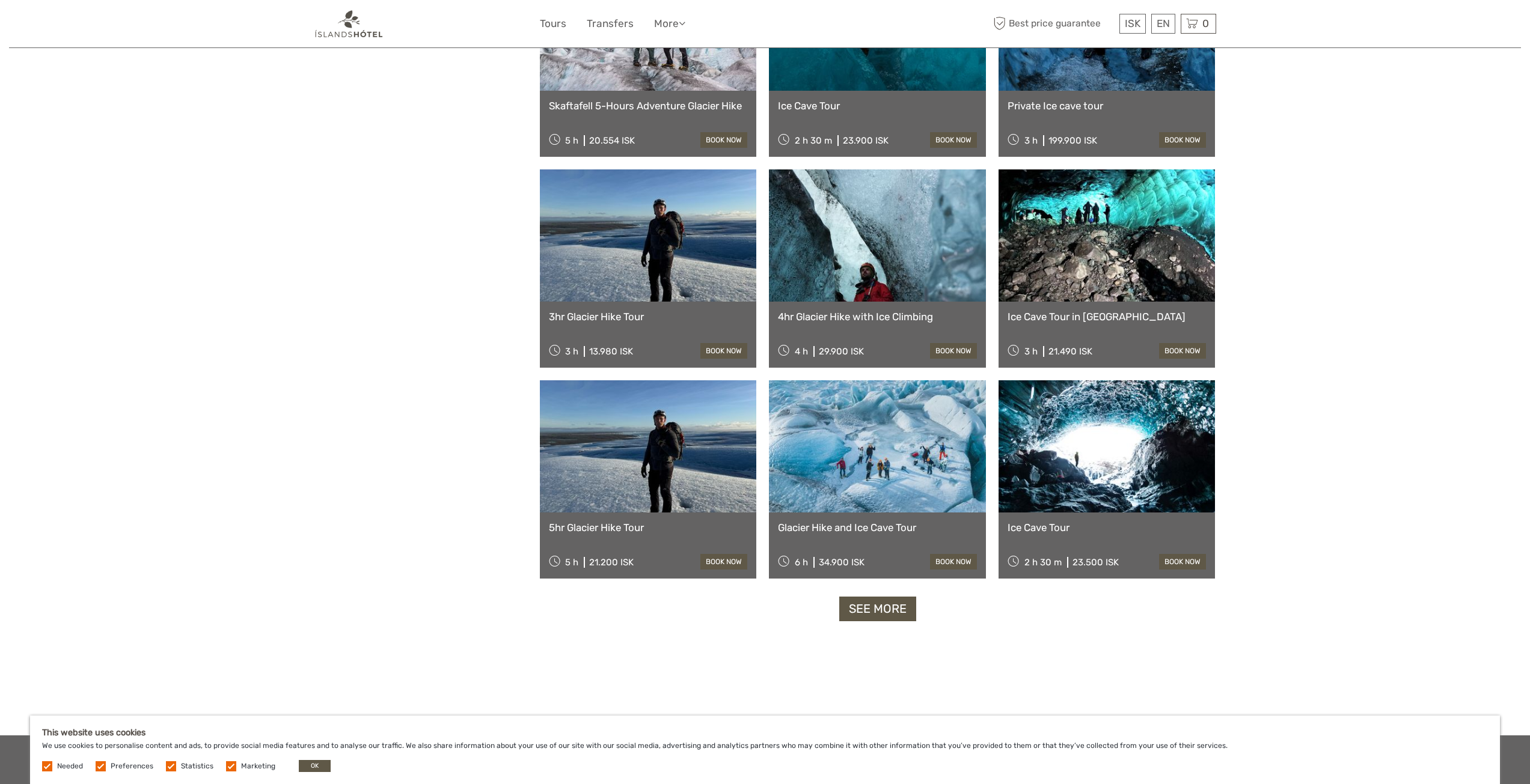
scroll to position [730, 0]
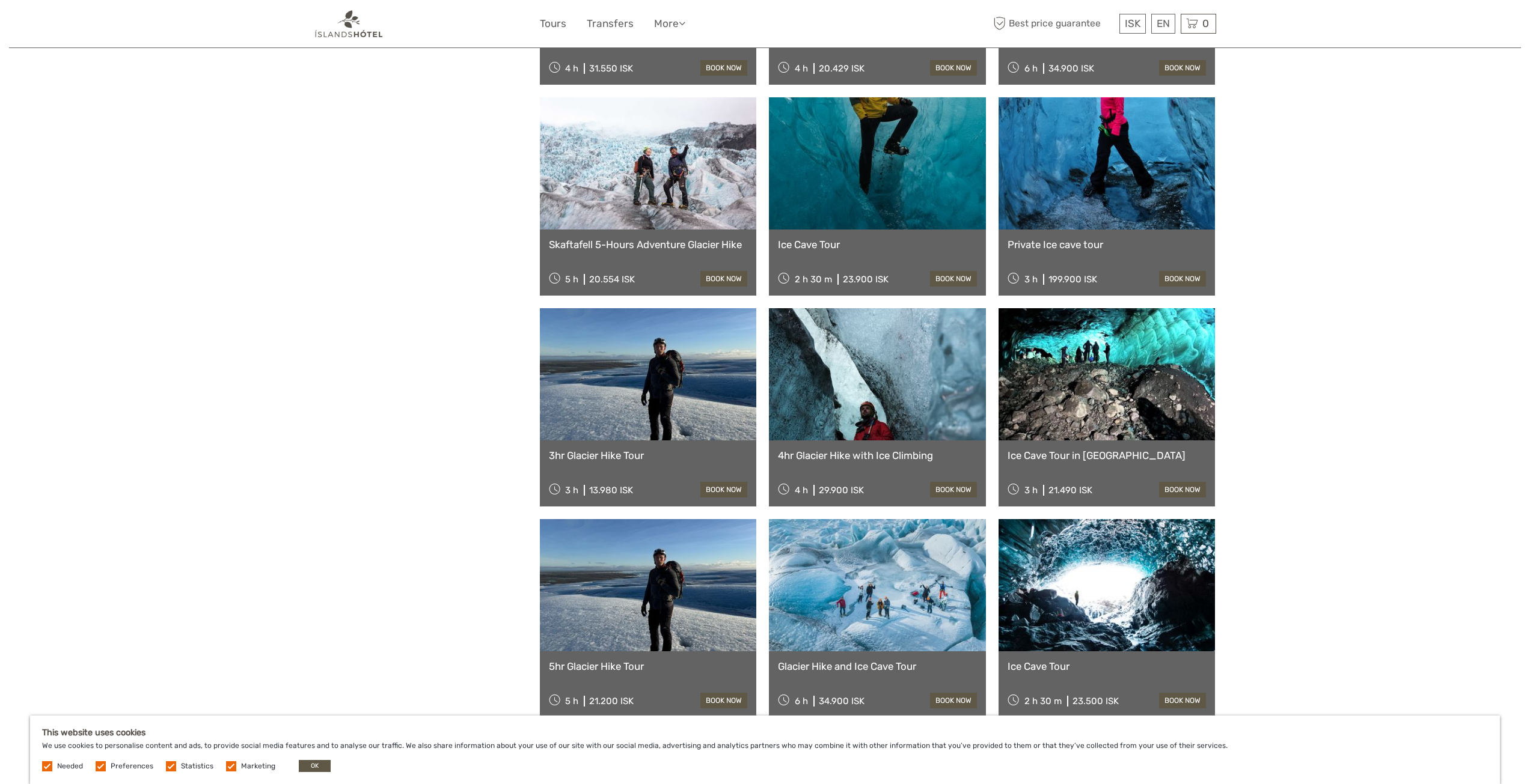
click at [1110, 335] on link at bounding box center [1106, 375] width 217 height 133
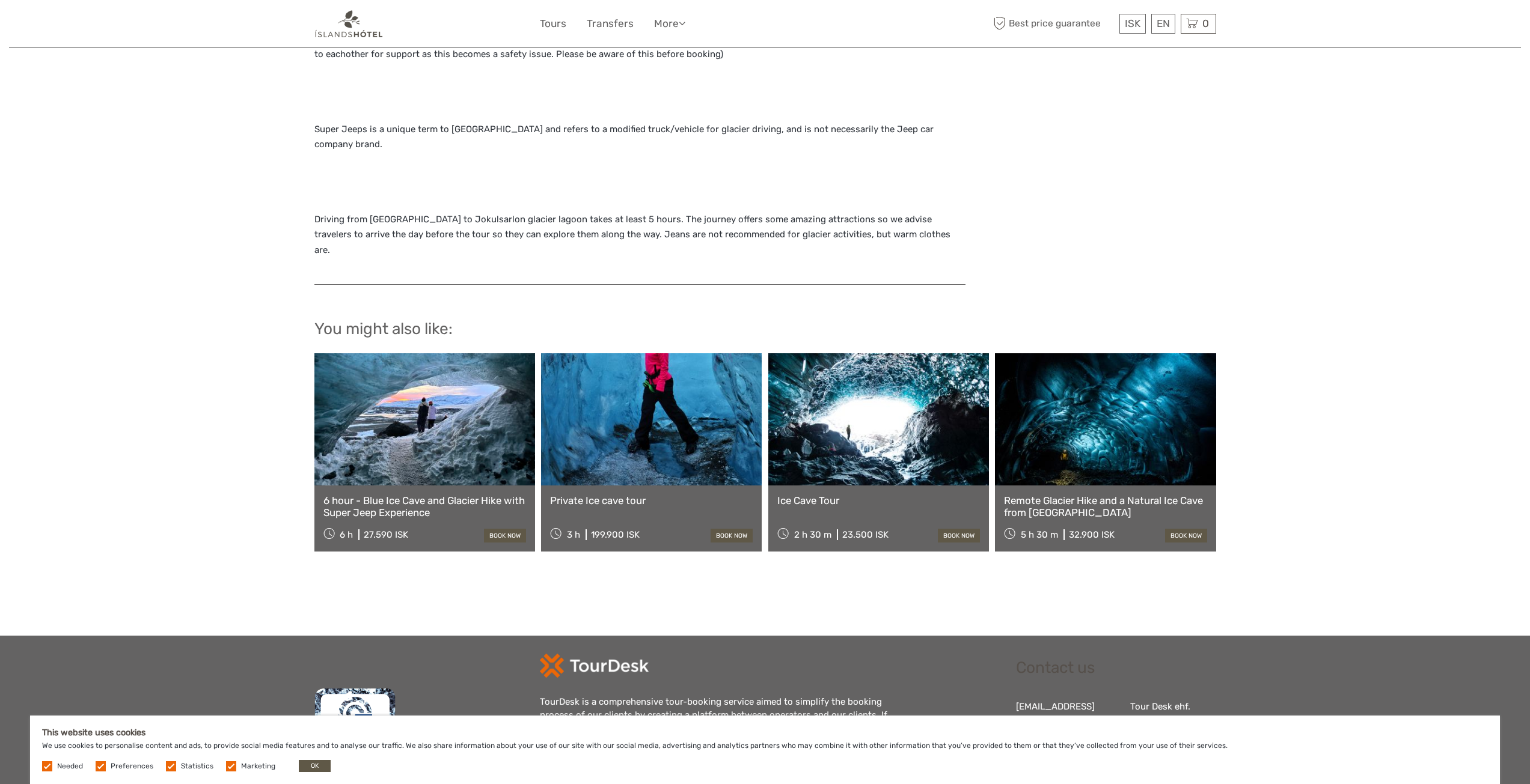
scroll to position [1442, 0]
